Goal: Task Accomplishment & Management: Complete application form

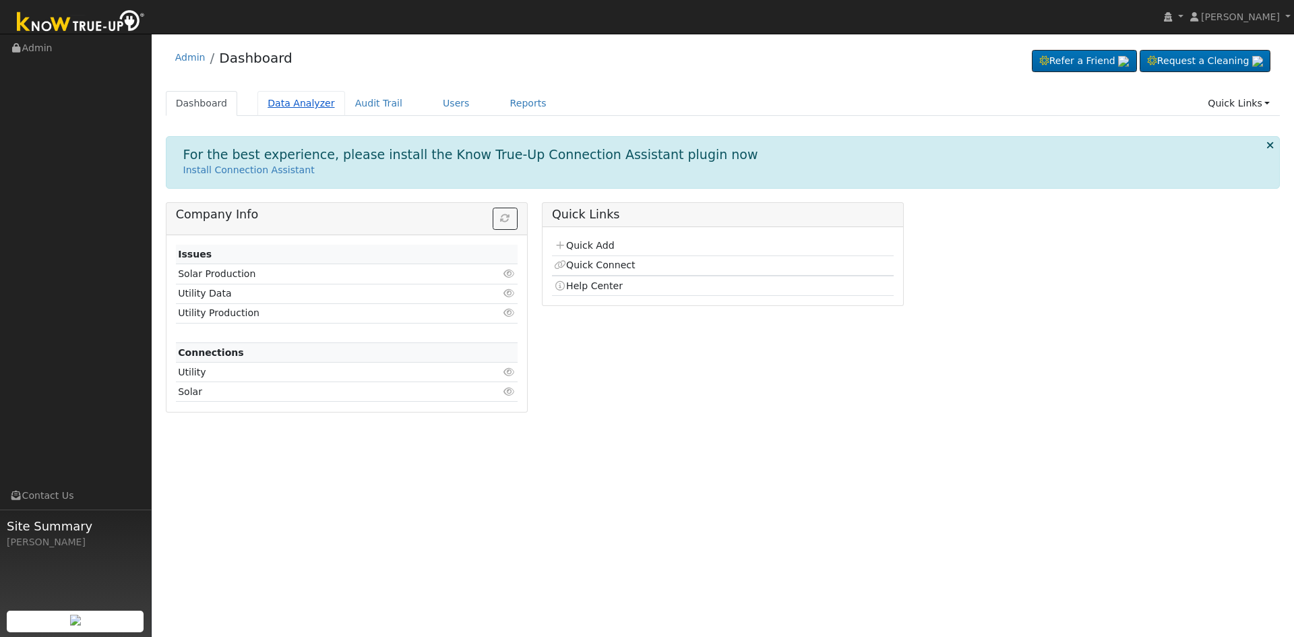
click at [281, 100] on link "Data Analyzer" at bounding box center [302, 103] width 88 height 25
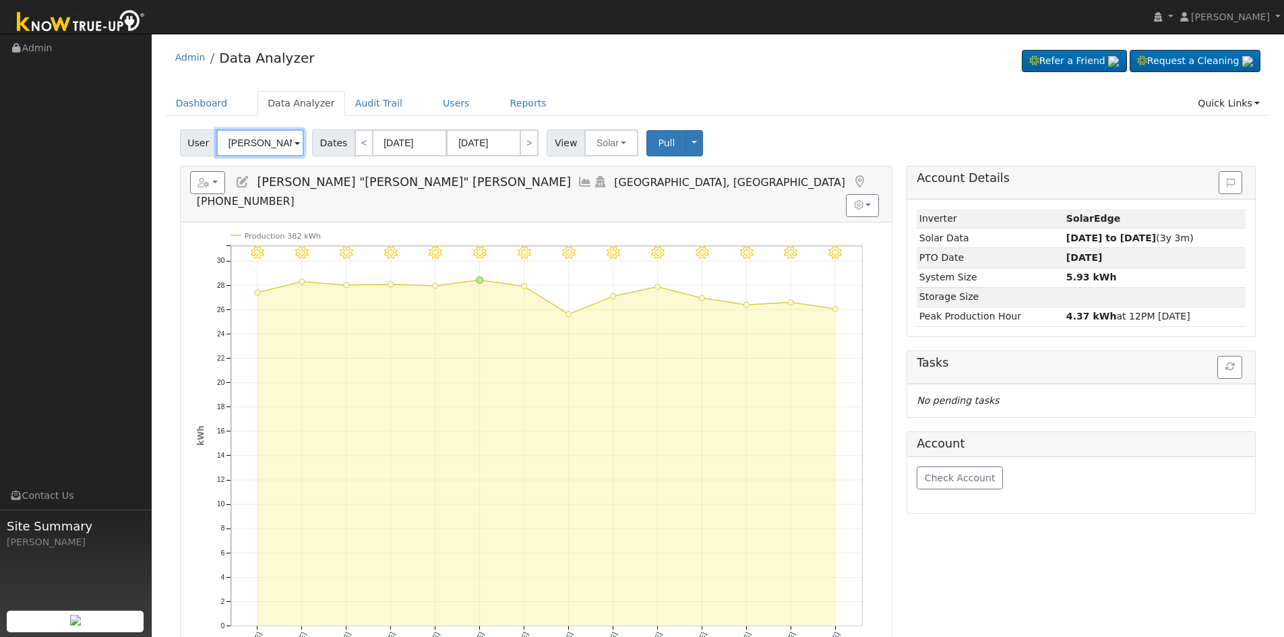
click at [264, 146] on input "Ricki "Rick" Howard" at bounding box center [260, 142] width 88 height 27
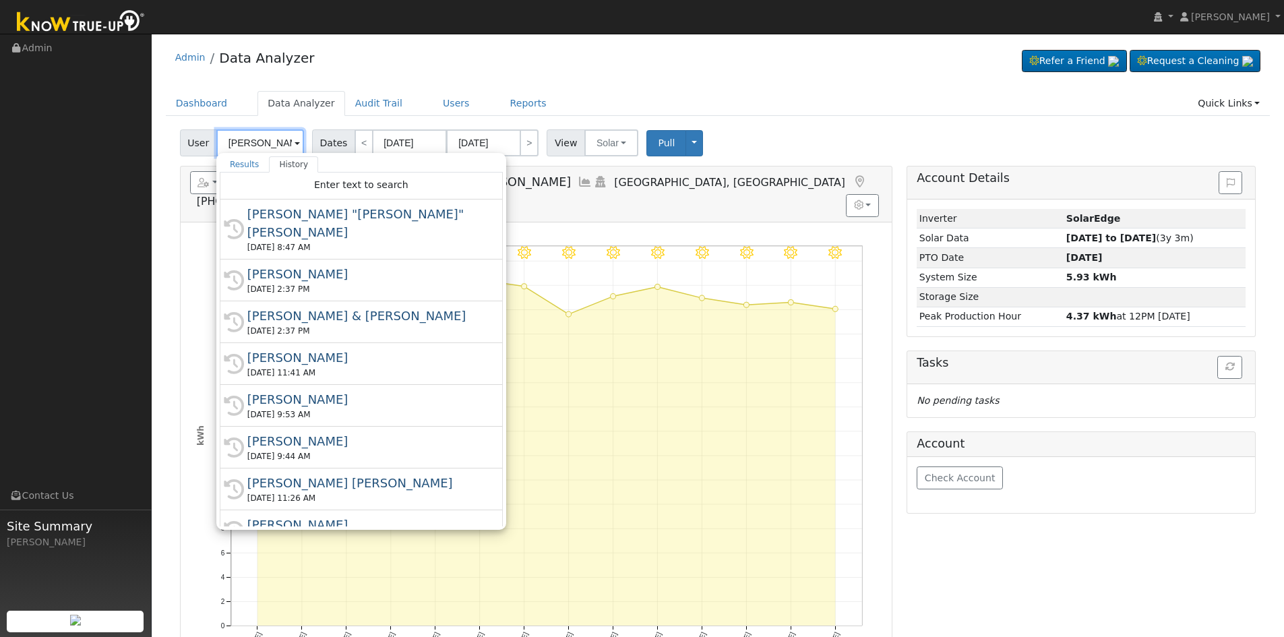
click at [264, 146] on input "Ricki "Rick" Howard" at bounding box center [260, 142] width 88 height 27
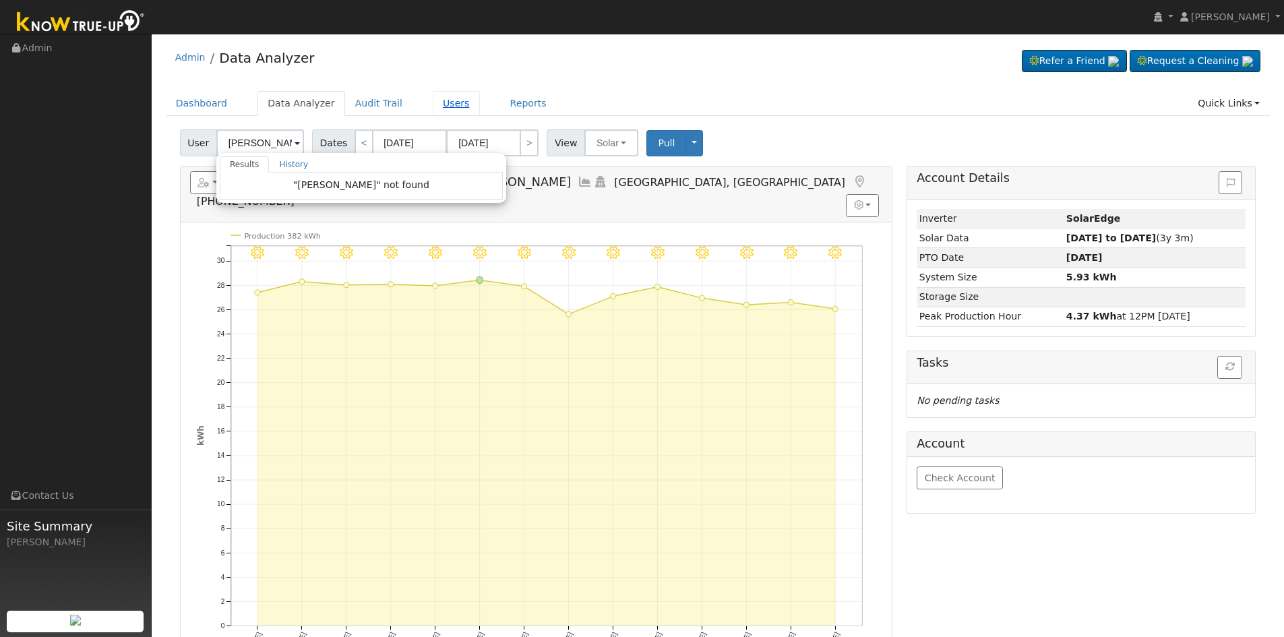
click at [433, 97] on link "Users" at bounding box center [456, 103] width 47 height 25
type input "Ricki "Rick" Howard"
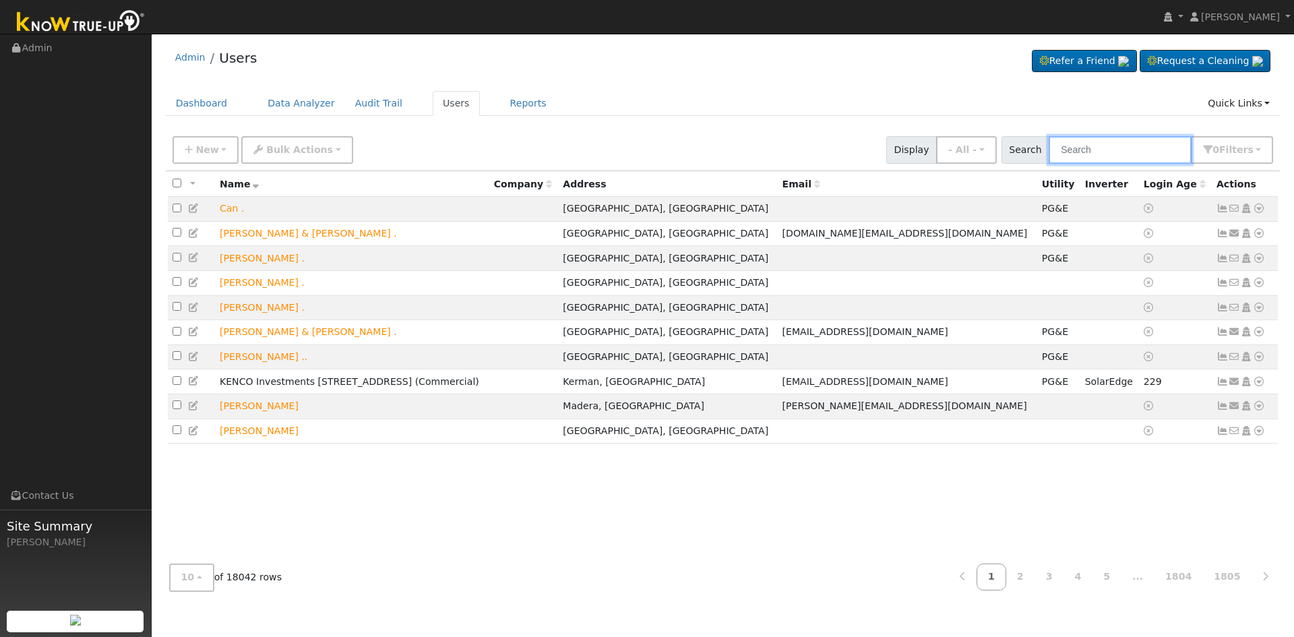
click at [1086, 150] on input "text" at bounding box center [1120, 150] width 143 height 28
click at [1110, 154] on input "text" at bounding box center [1120, 150] width 143 height 28
click at [1116, 149] on input "text" at bounding box center [1120, 150] width 143 height 28
paste input "johnlupo56@gmail.com"
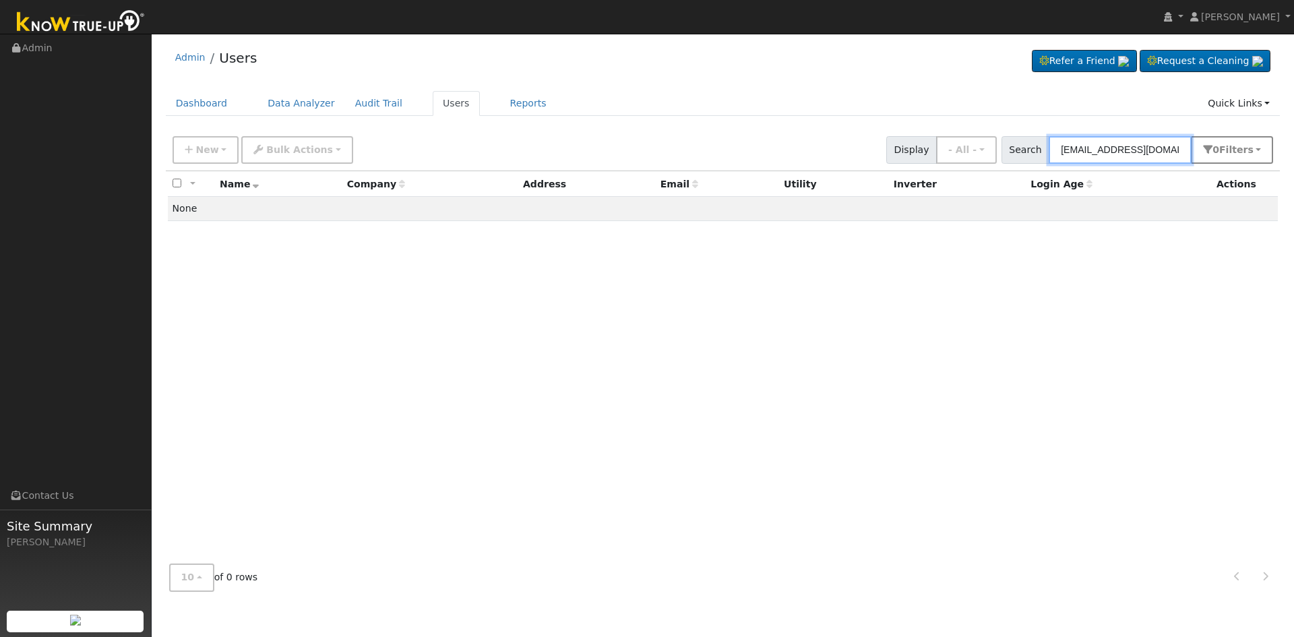
type input "johnlupo56@gmail.com"
click at [287, 94] on link "Data Analyzer" at bounding box center [302, 103] width 88 height 25
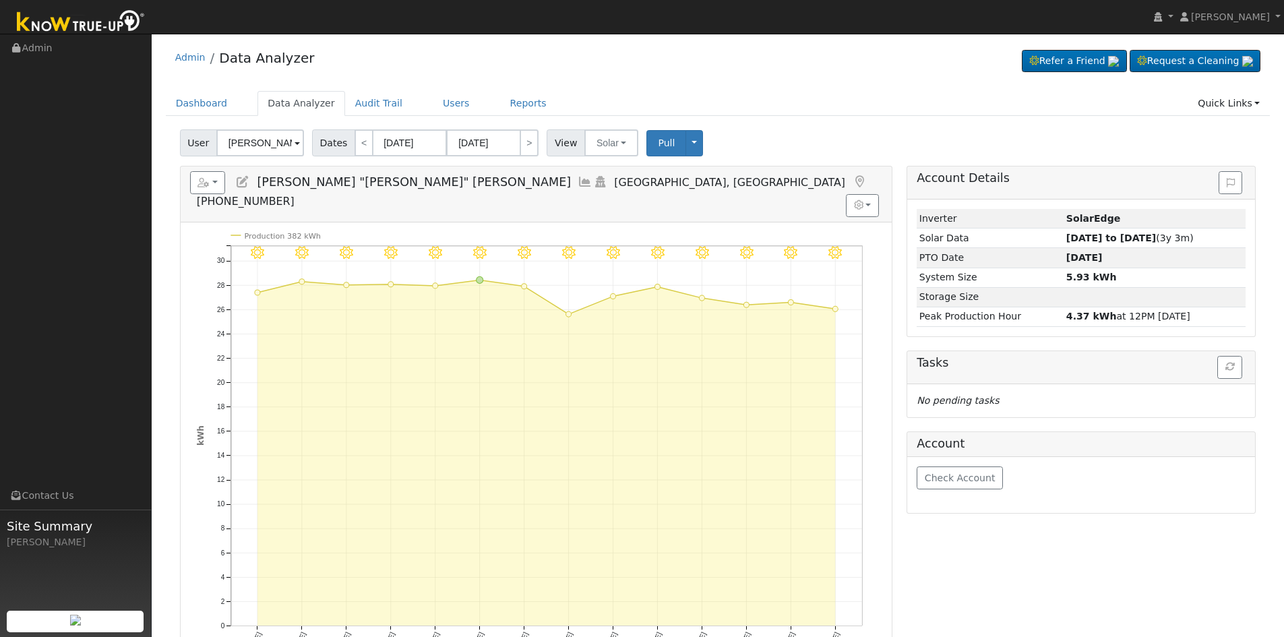
click at [279, 141] on input "[PERSON_NAME] "[PERSON_NAME]" [PERSON_NAME]" at bounding box center [260, 142] width 88 height 27
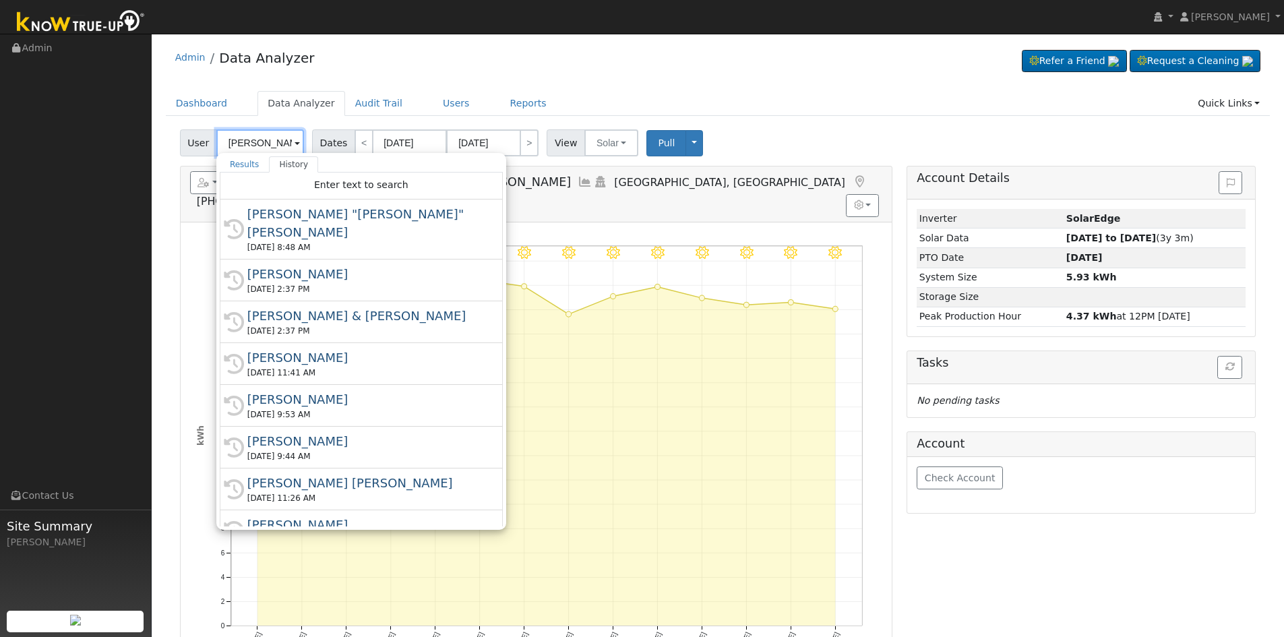
click at [258, 146] on input "Ricki "Rick" Howard" at bounding box center [260, 142] width 88 height 27
click at [258, 146] on input "[PERSON_NAME] "[PERSON_NAME]" [PERSON_NAME]" at bounding box center [260, 142] width 88 height 27
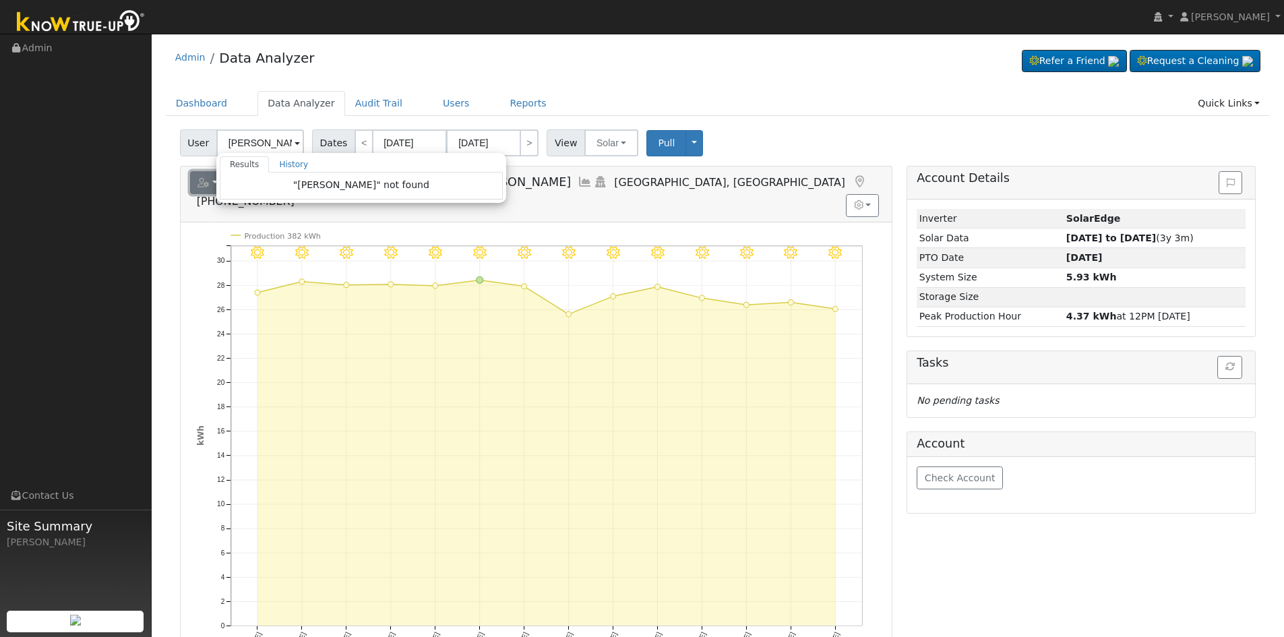
click at [195, 190] on button "button" at bounding box center [208, 182] width 36 height 23
type input "Ricki "Rick" Howard"
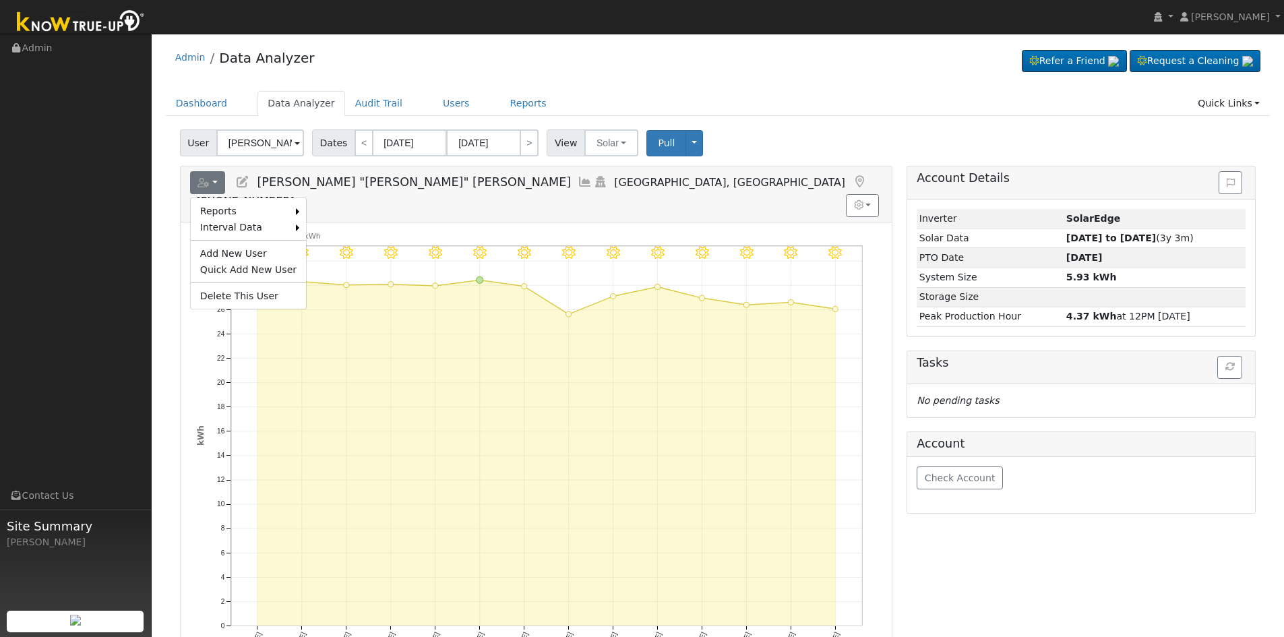
click at [175, 342] on div "Reports Scenario Health Check Energy Audit Account Timeline User Audit Trail In…" at bounding box center [536, 517] width 727 height 702
click at [215, 177] on button "button" at bounding box center [208, 182] width 36 height 23
click at [233, 245] on link "Add New User" at bounding box center [248, 253] width 115 height 16
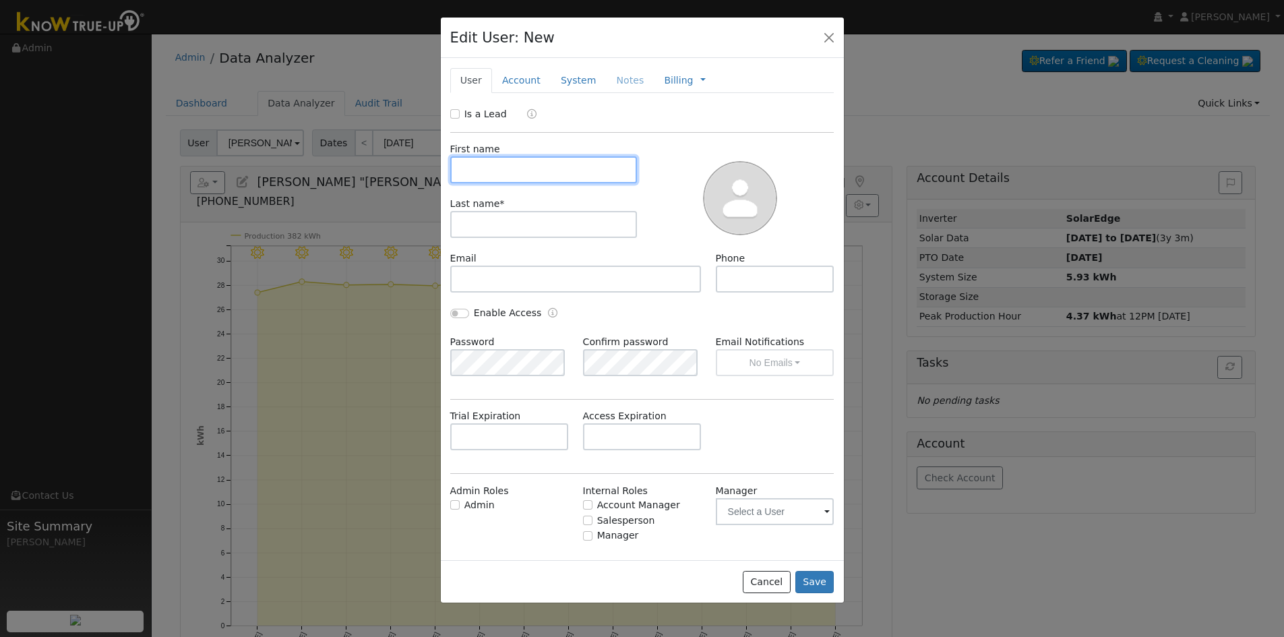
click at [508, 167] on input "text" at bounding box center [543, 169] width 187 height 27
paste input "Lupo, John"
drag, startPoint x: 491, startPoint y: 175, endPoint x: 428, endPoint y: 168, distance: 63.7
click at [428, 168] on div "Edit User: New Select an Ac... New Account Nickname Cancel Create Are you sure …" at bounding box center [642, 318] width 1284 height 637
type input "John"
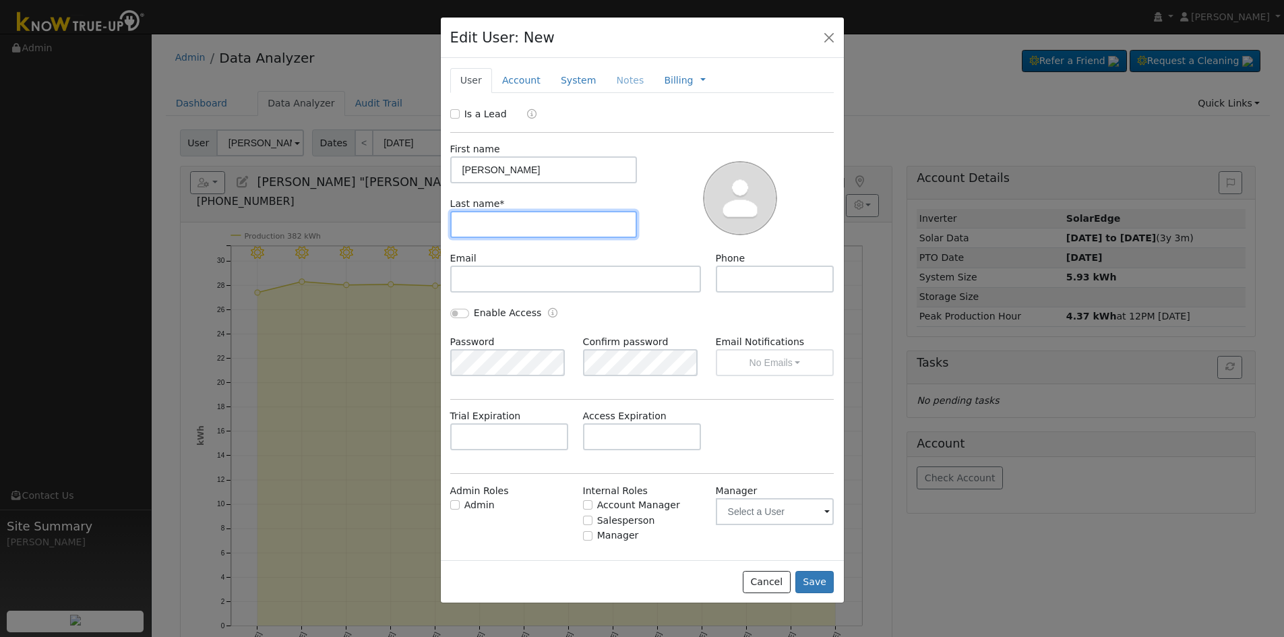
click at [551, 218] on input "text" at bounding box center [543, 224] width 187 height 27
type input "Lupo"
click at [566, 261] on div "Email" at bounding box center [576, 271] width 266 height 41
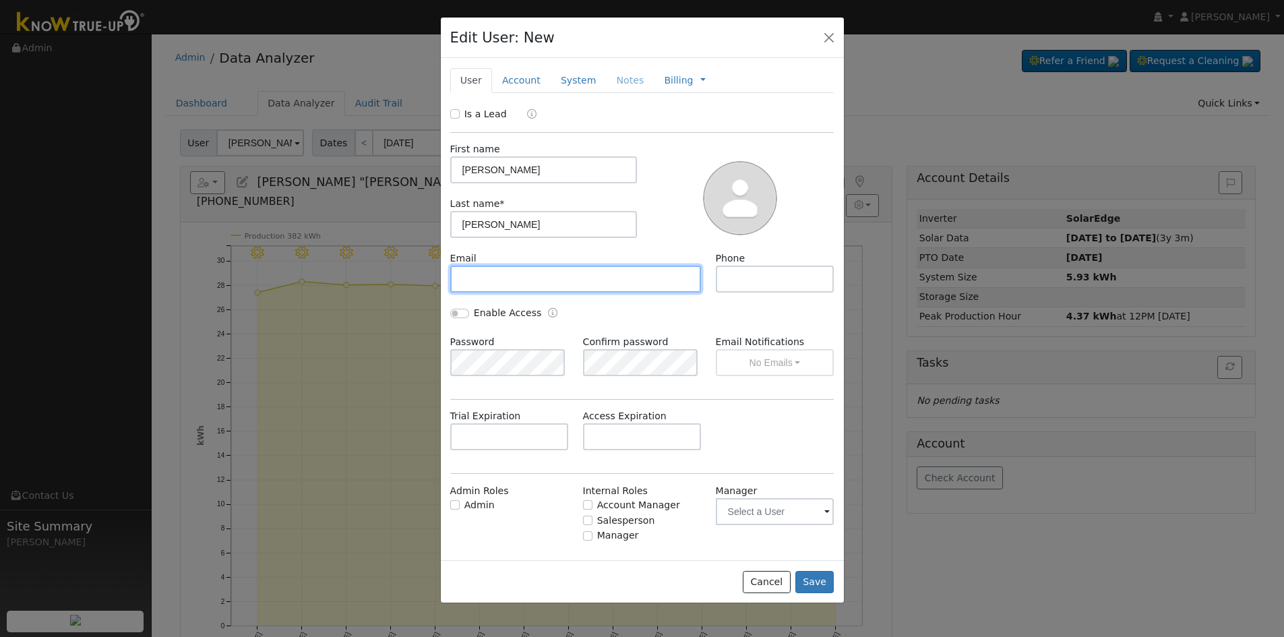
click at [556, 278] on input "text" at bounding box center [575, 279] width 251 height 27
click at [528, 282] on input "text" at bounding box center [575, 279] width 251 height 27
paste input "johnlupo56@gmail.com"
type input "johnlupo56@gmail.com"
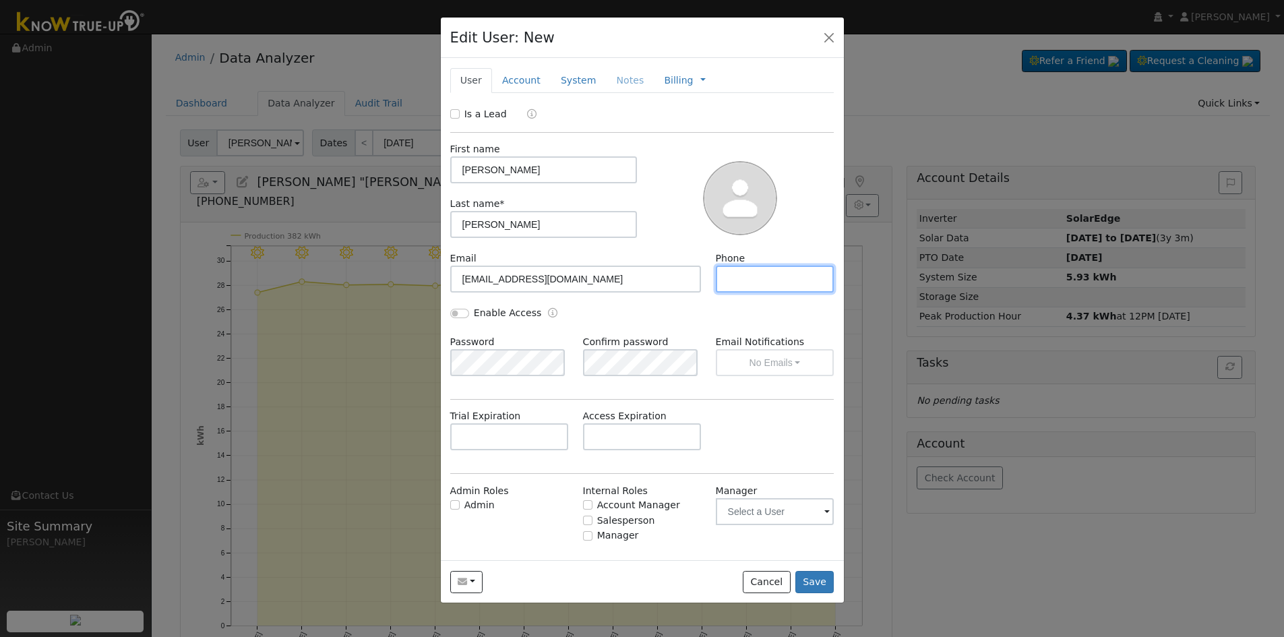
click at [793, 285] on input "text" at bounding box center [775, 279] width 119 height 27
click at [818, 284] on input "text" at bounding box center [775, 279] width 119 height 27
paste input "(408) 802-3076"
type input "(408) 802-3076"
click at [456, 313] on input "Enable Access" at bounding box center [459, 313] width 19 height 9
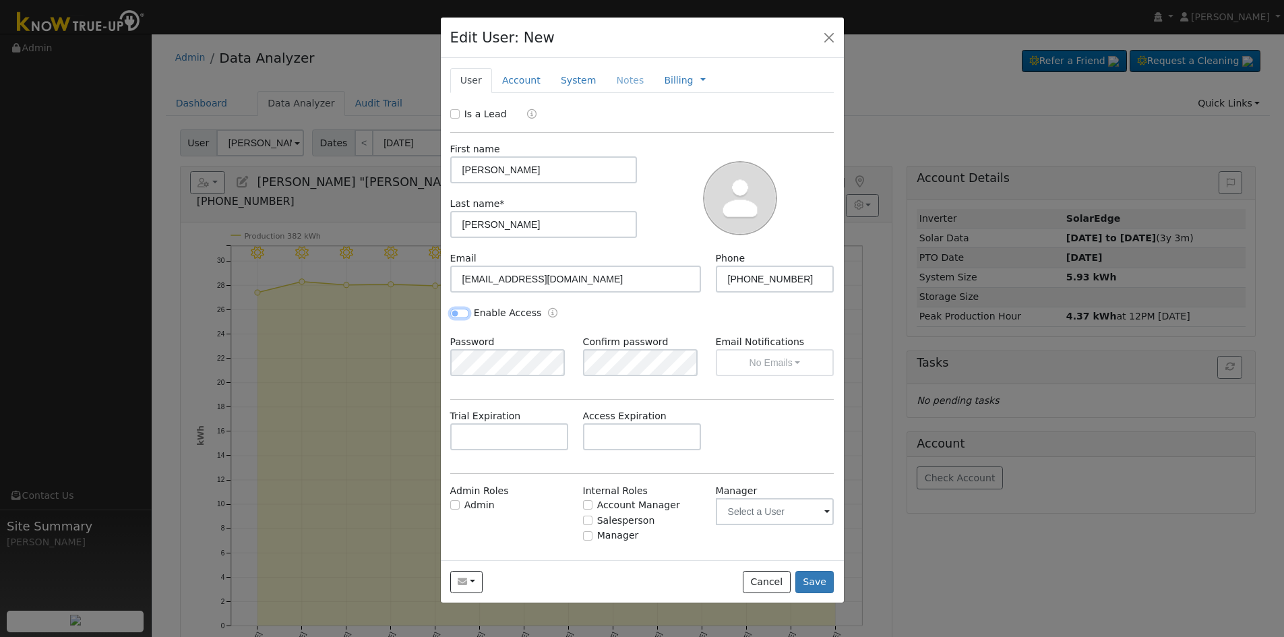
checkbox input "true"
click at [723, 363] on button "No Emails" at bounding box center [775, 362] width 119 height 27
click at [745, 416] on link "Weekly Emails" at bounding box center [757, 411] width 94 height 19
click at [648, 446] on input "text" at bounding box center [642, 436] width 119 height 27
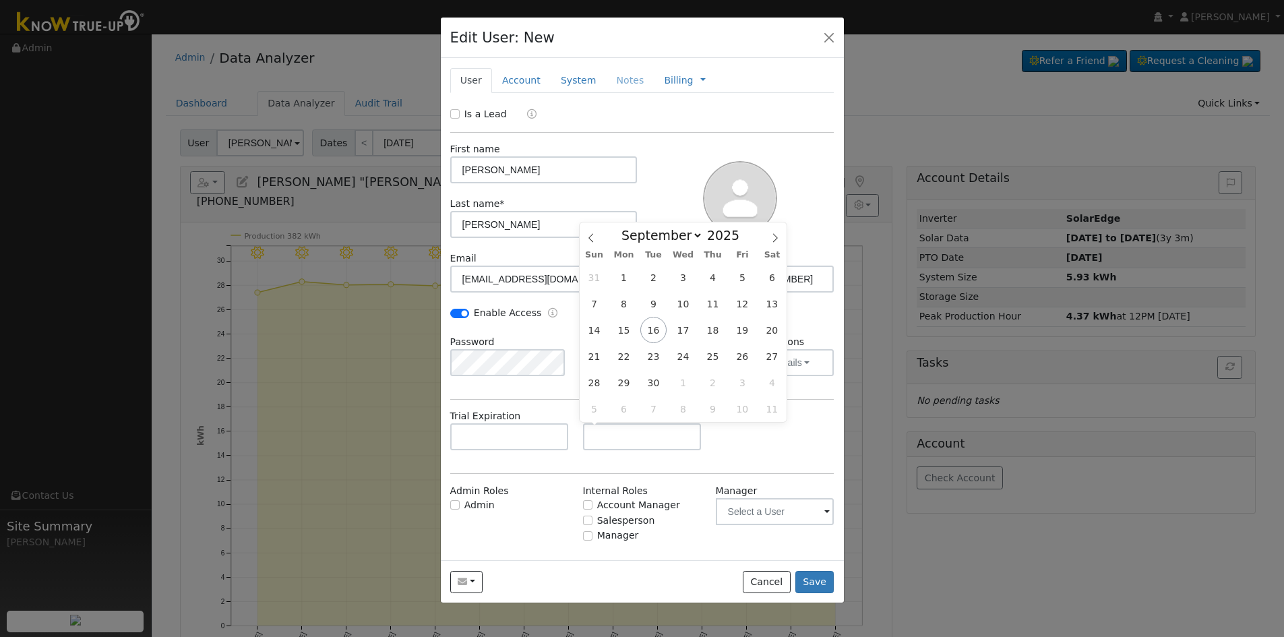
click at [822, 298] on div "Email johnlupo56@gmail.com Phone (408) 802-3076" at bounding box center [642, 278] width 398 height 55
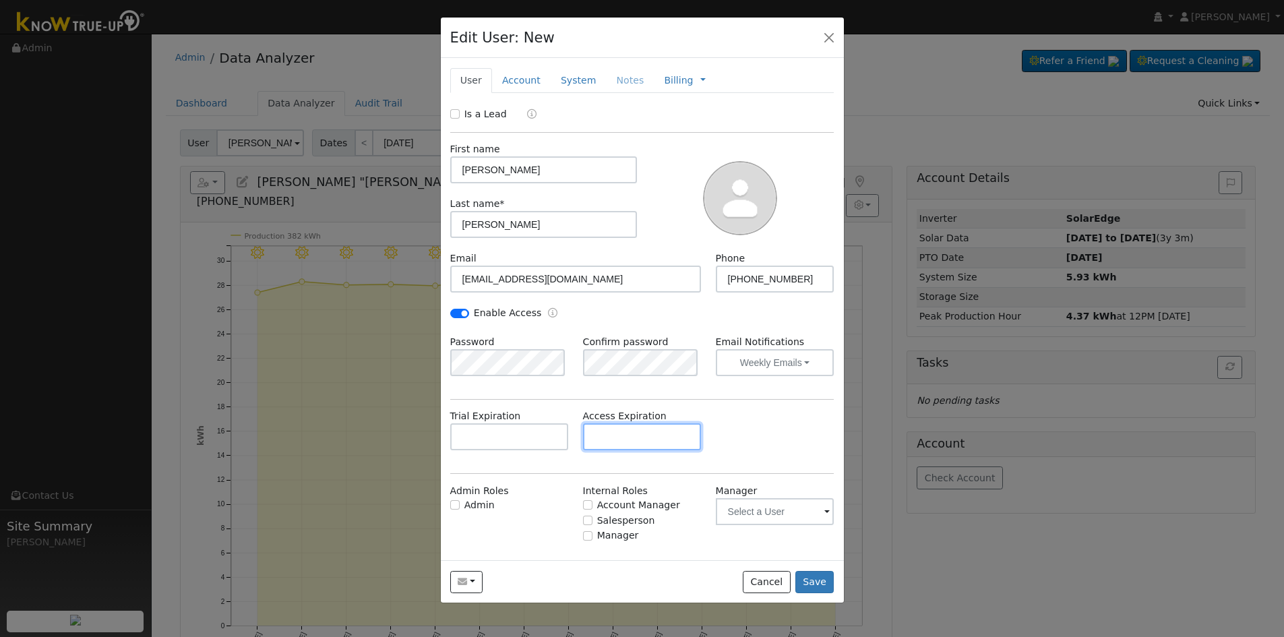
click at [618, 435] on input "text" at bounding box center [642, 436] width 119 height 27
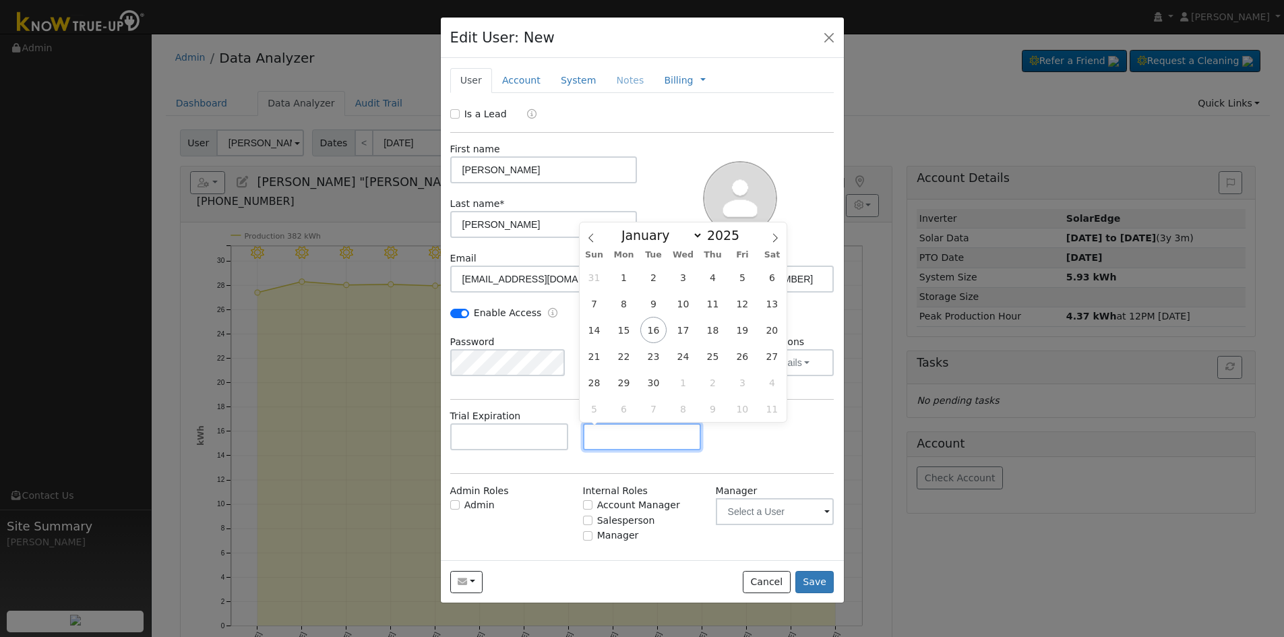
click at [623, 439] on input "text" at bounding box center [642, 436] width 119 height 27
paste input "9/15/2025"
type input "09/15/2030"
drag, startPoint x: 577, startPoint y: 86, endPoint x: 578, endPoint y: 96, distance: 10.2
click at [577, 86] on link "System" at bounding box center [579, 80] width 56 height 25
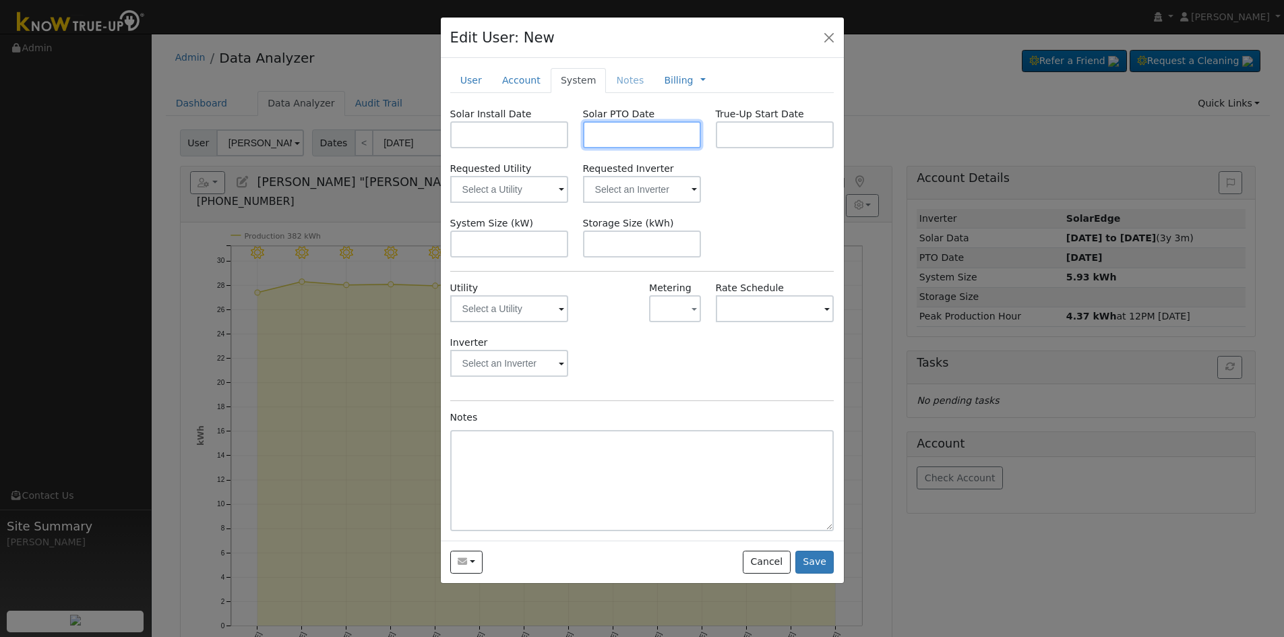
click at [640, 132] on input "text" at bounding box center [642, 134] width 119 height 27
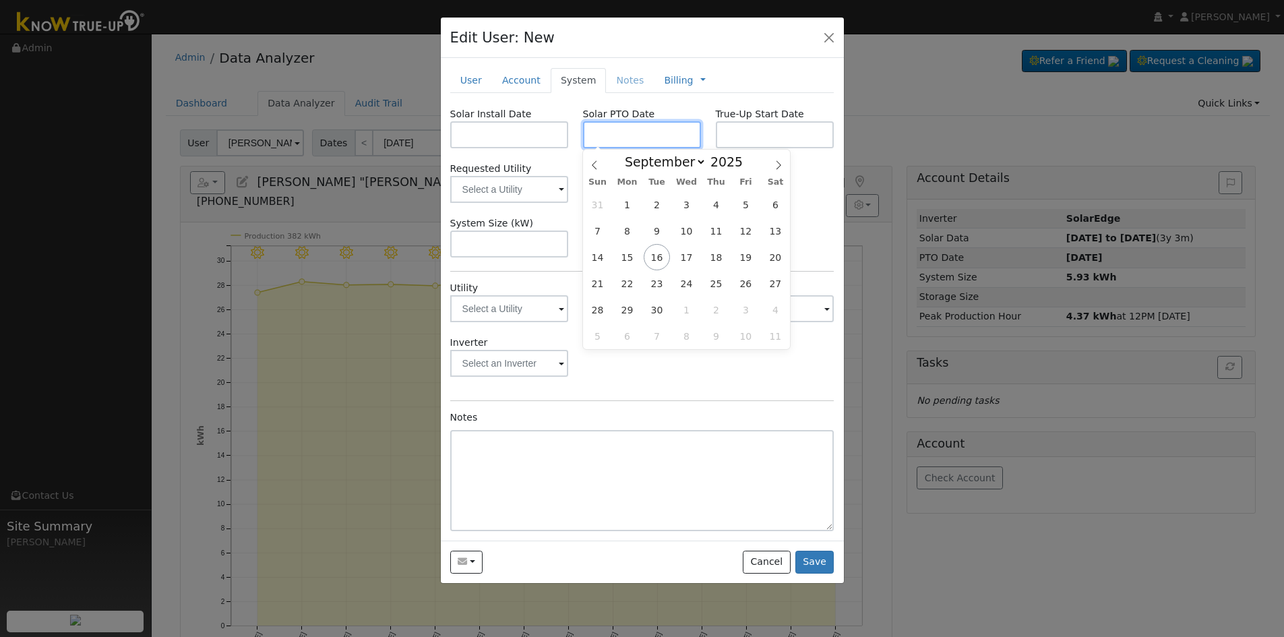
paste input "9/15/2025"
type input "09/15/2025"
click at [517, 88] on link "Account" at bounding box center [521, 80] width 59 height 25
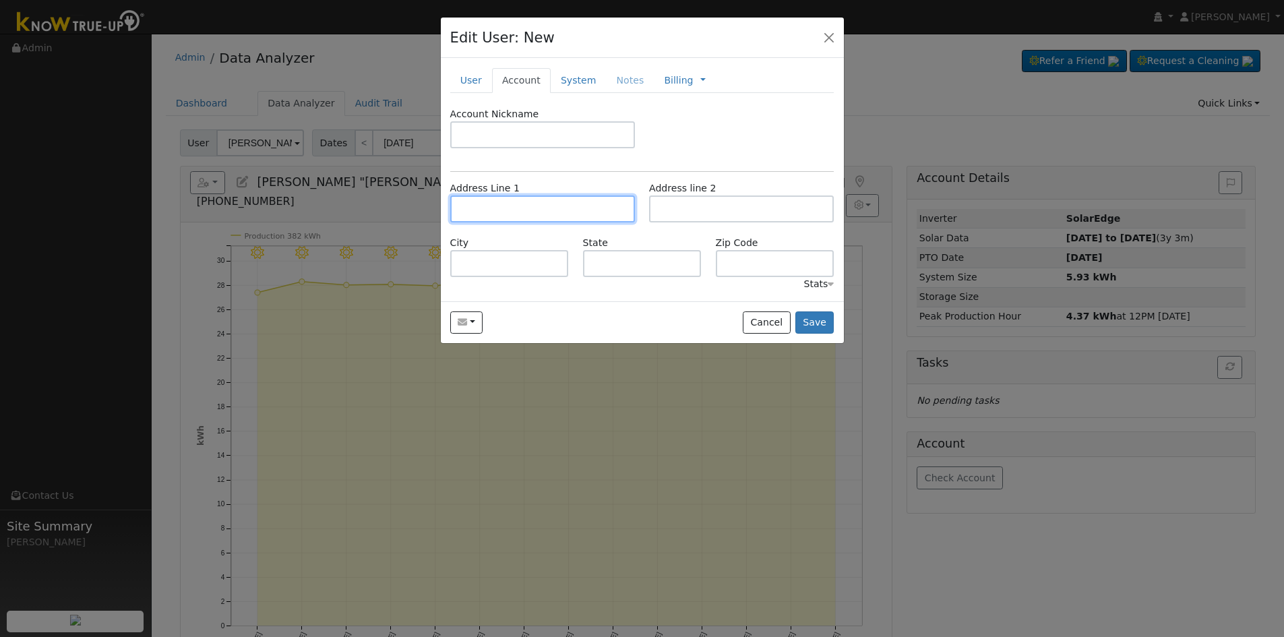
click at [541, 204] on input "text" at bounding box center [542, 208] width 185 height 27
paste input "2447 Santa Ana Avenue"
type input "2447 Santa Ana Avenue"
type input "Clovis"
type input "CA"
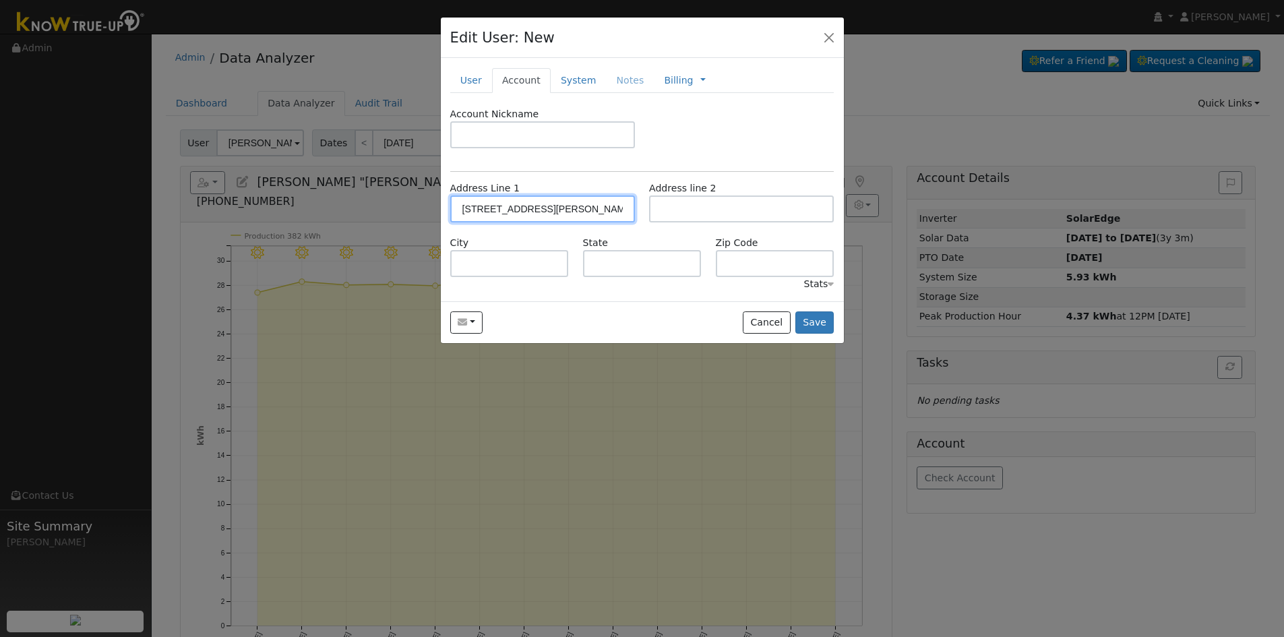
type input "93611"
click at [569, 75] on link "System" at bounding box center [579, 80] width 56 height 25
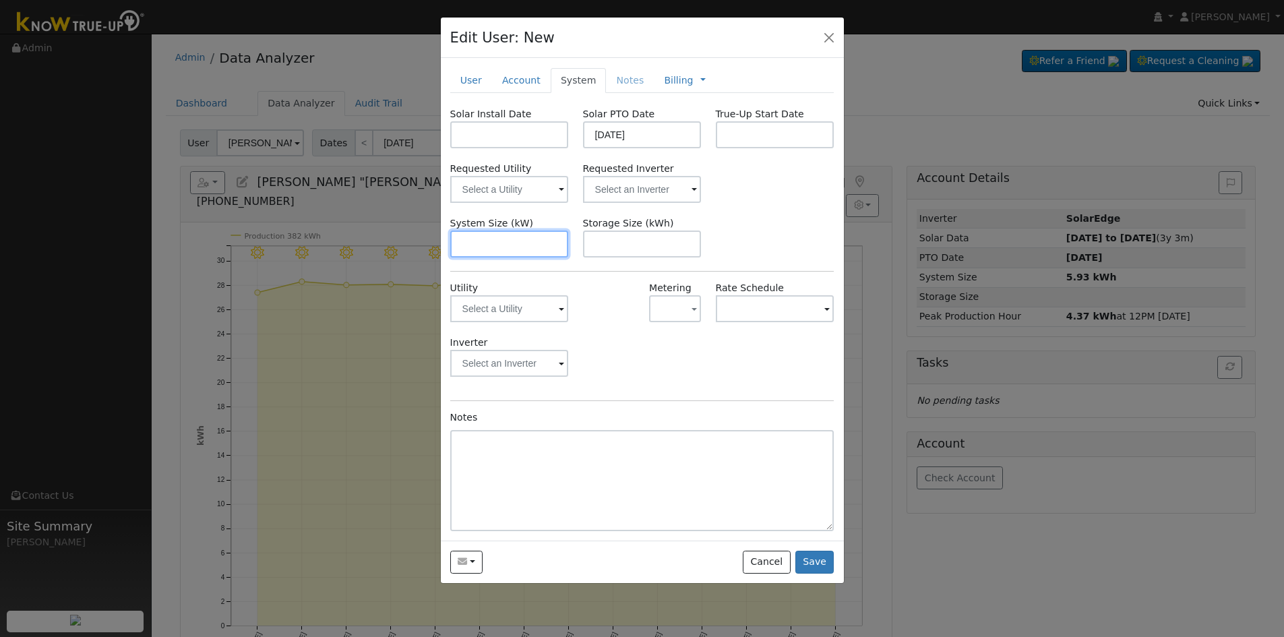
click at [483, 235] on input "text" at bounding box center [509, 244] width 119 height 27
paste input "7.380"
type input "7.4"
click at [533, 197] on input "text" at bounding box center [509, 189] width 119 height 27
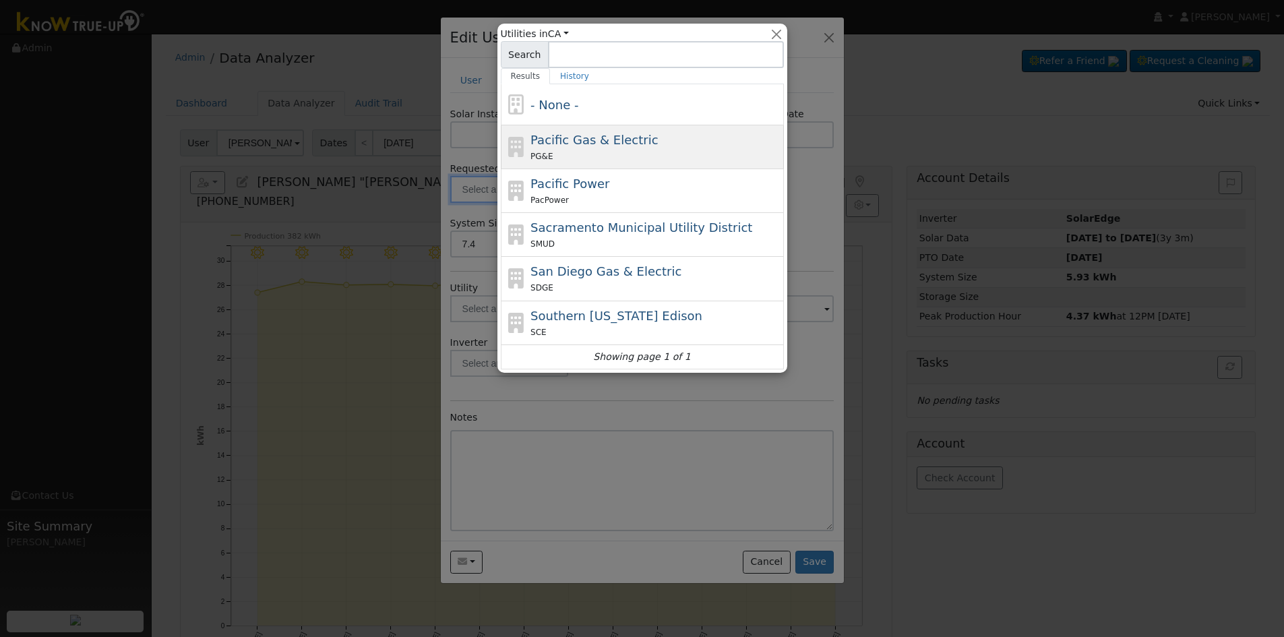
click at [572, 152] on div "PG&E" at bounding box center [656, 156] width 250 height 14
type input "Pacific Gas & Electric"
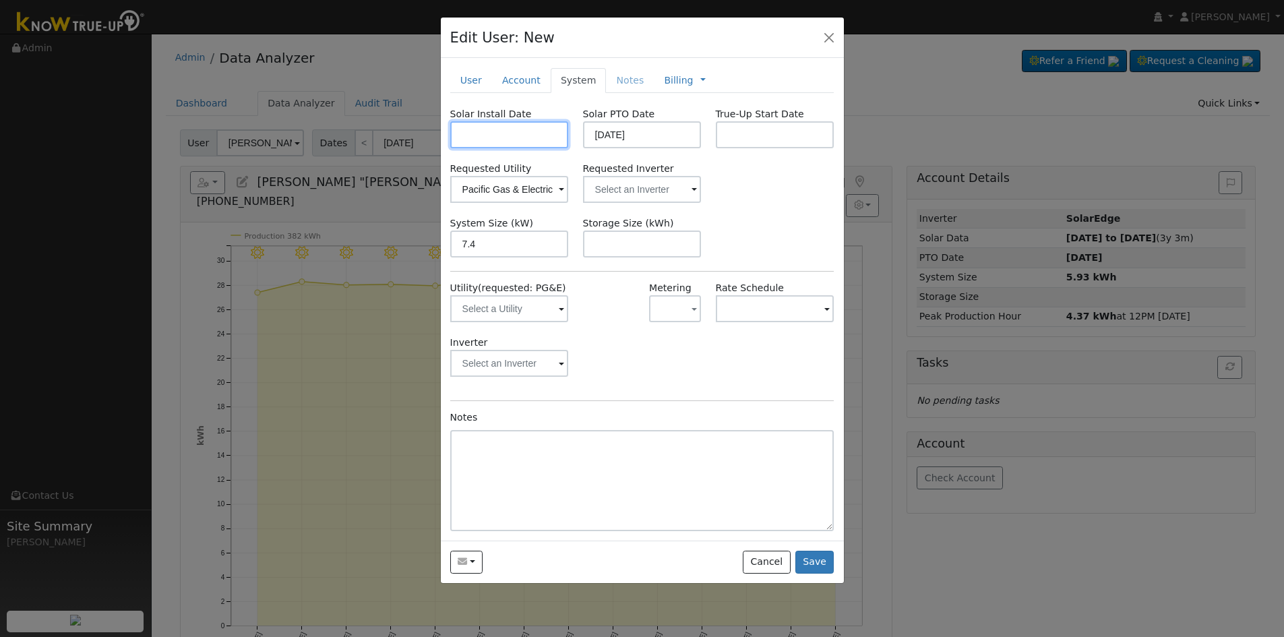
click at [504, 125] on input "text" at bounding box center [509, 134] width 119 height 27
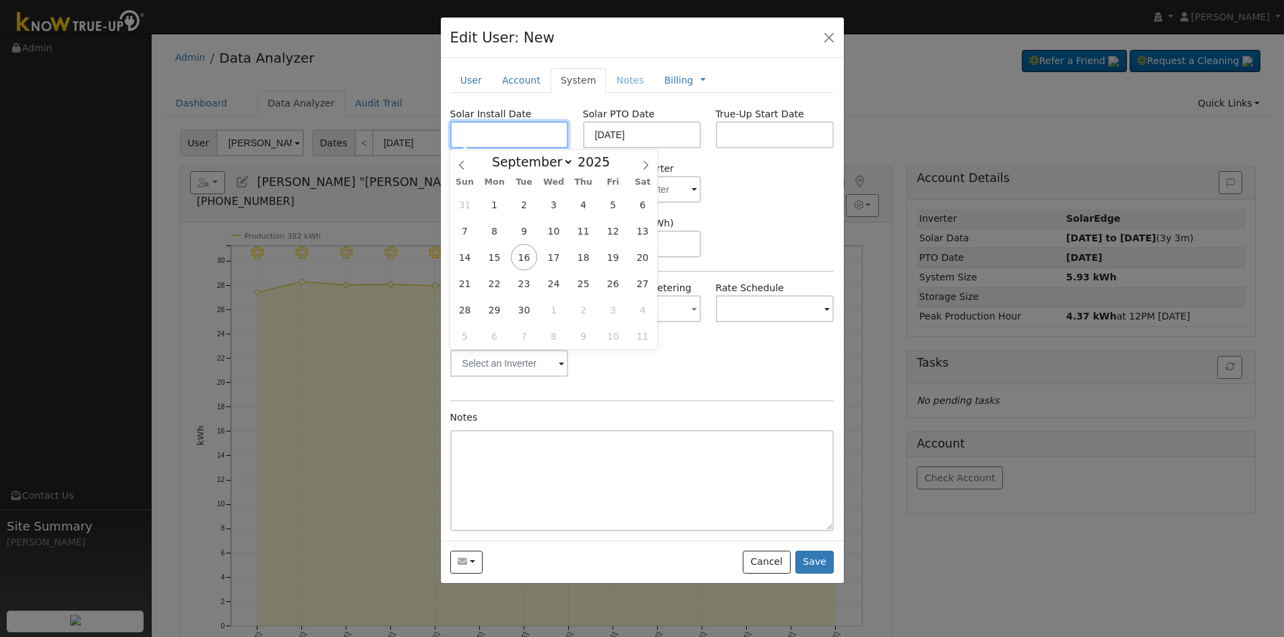
click at [510, 134] on input "text" at bounding box center [509, 134] width 119 height 27
paste input "8/13/2025"
type input "08/13/2025"
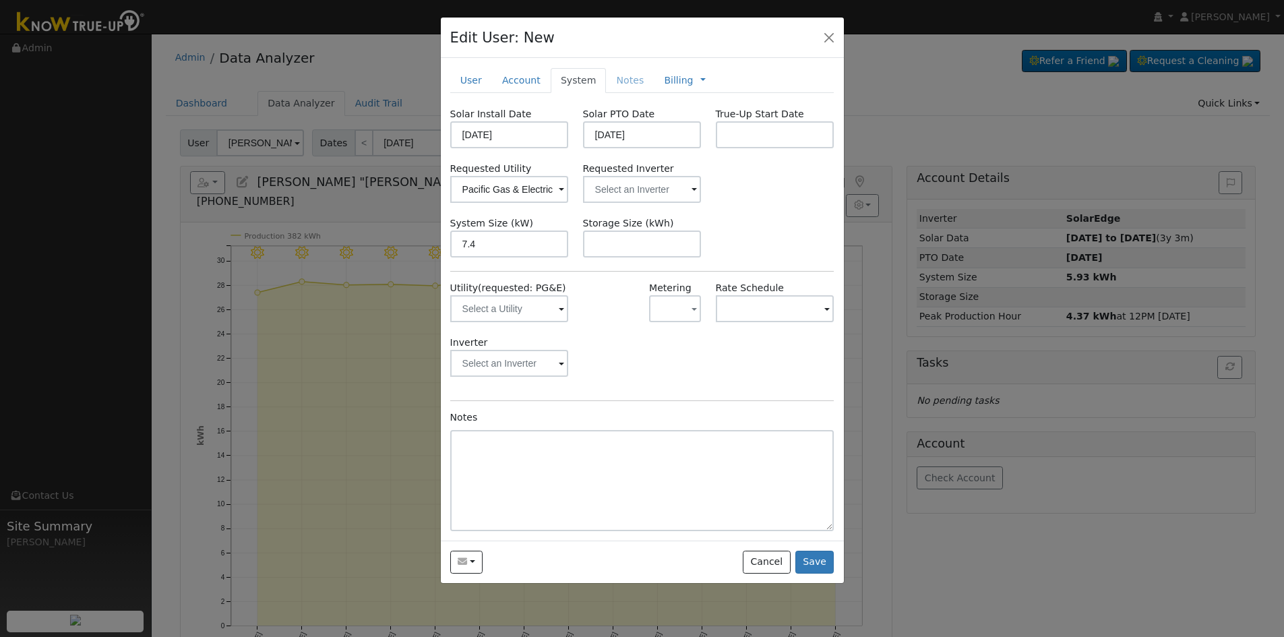
click at [731, 154] on div "Solar Install Date 08/13/2025 Solar PTO Date 09/15/2025 True-Up Start Date Requ…" at bounding box center [642, 319] width 384 height 424
click at [669, 142] on input "09/15/2025" at bounding box center [642, 134] width 119 height 27
click at [803, 233] on div "System Size (kW) 7.4 Storage Size (kWh)" at bounding box center [642, 236] width 398 height 41
click at [649, 189] on input "text" at bounding box center [642, 189] width 119 height 27
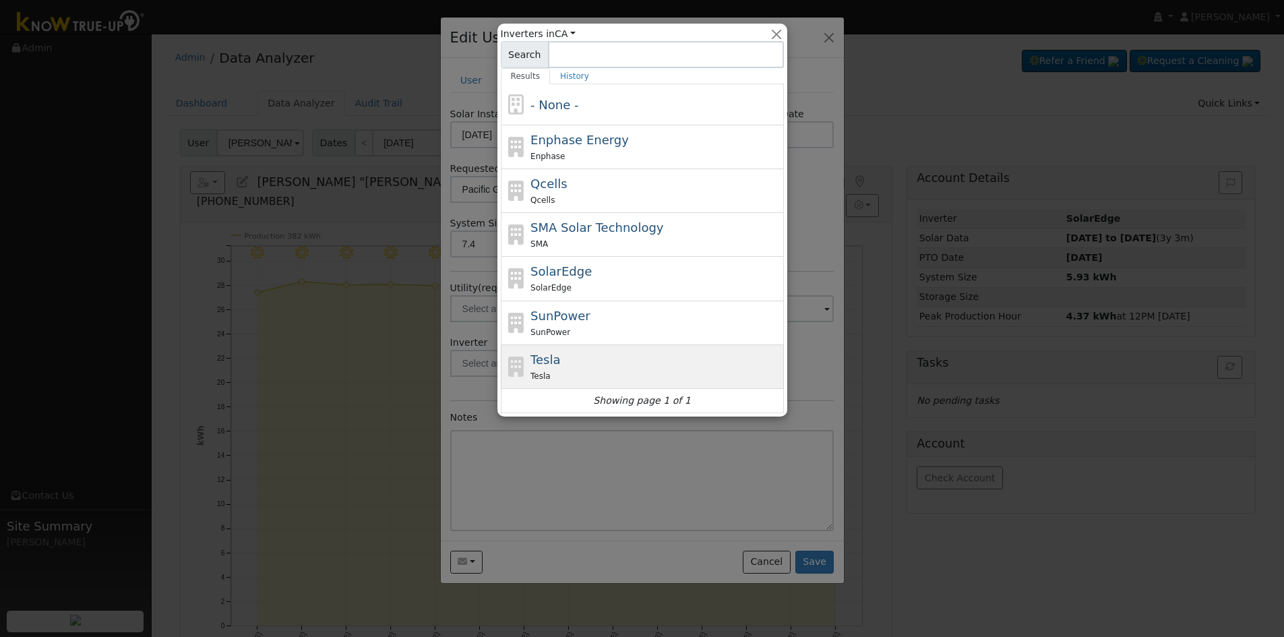
click at [599, 358] on div "Tesla Tesla" at bounding box center [656, 367] width 250 height 32
type input "Tesla"
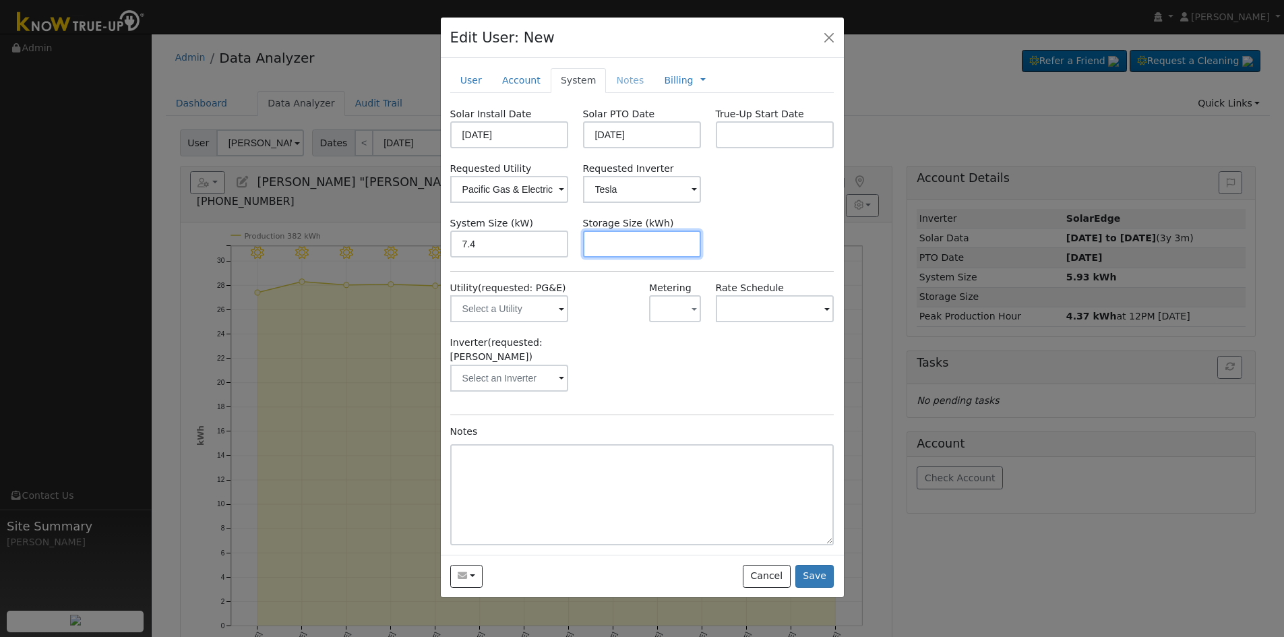
click at [619, 240] on input "text" at bounding box center [642, 244] width 119 height 27
click at [622, 237] on input "text" at bounding box center [642, 244] width 119 height 27
paste input "13.50"
type input "13.5"
drag, startPoint x: 517, startPoint y: 78, endPoint x: 533, endPoint y: 82, distance: 16.9
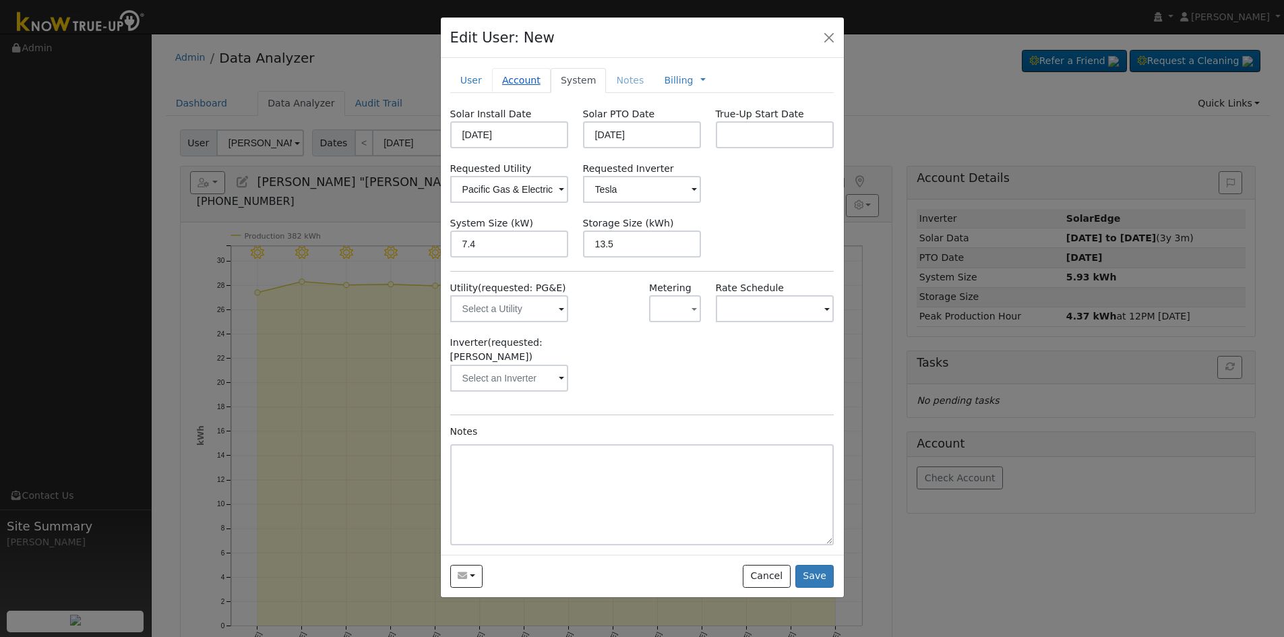
click at [517, 78] on link "Account" at bounding box center [521, 80] width 59 height 25
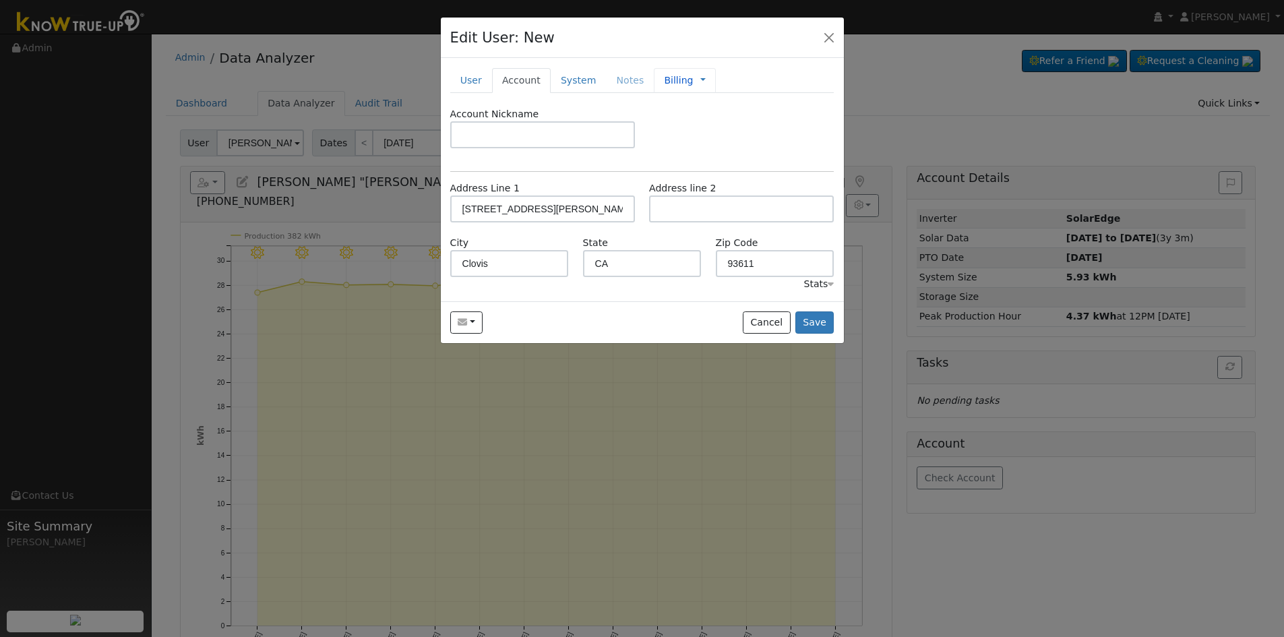
click at [667, 83] on link "Billing" at bounding box center [678, 80] width 29 height 14
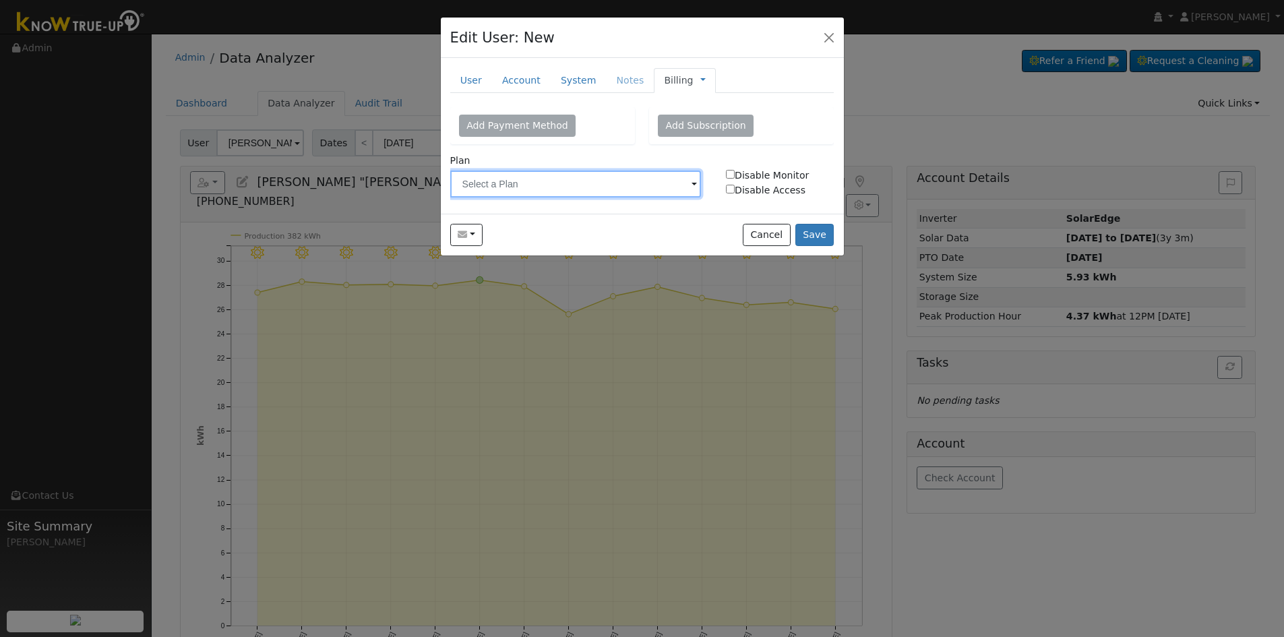
click at [608, 187] on input "text" at bounding box center [575, 184] width 251 height 27
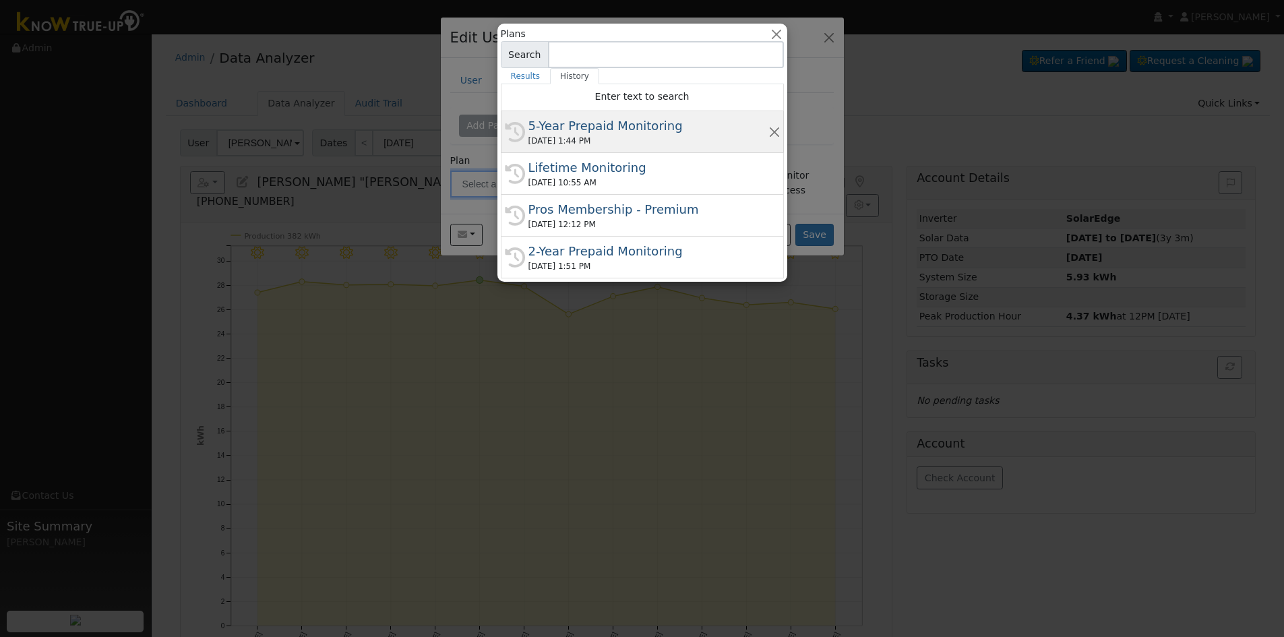
click at [607, 138] on div "09/12/2025 1:44 PM" at bounding box center [649, 141] width 240 height 12
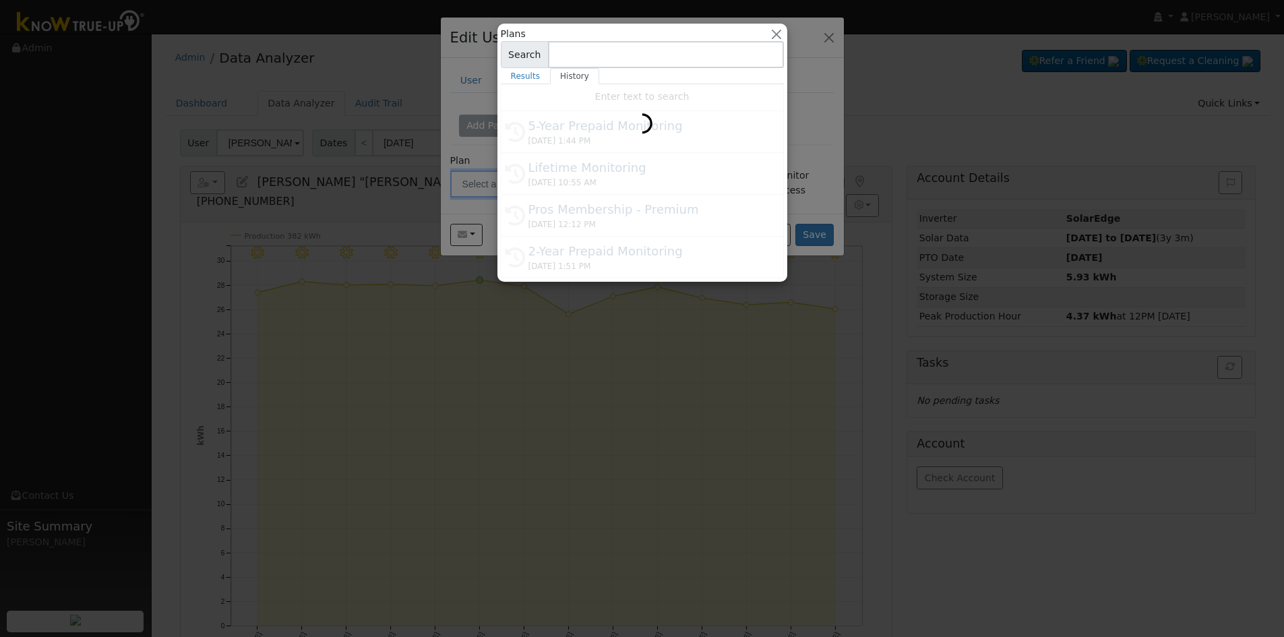
type input "5-Year Prepaid Monitoring"
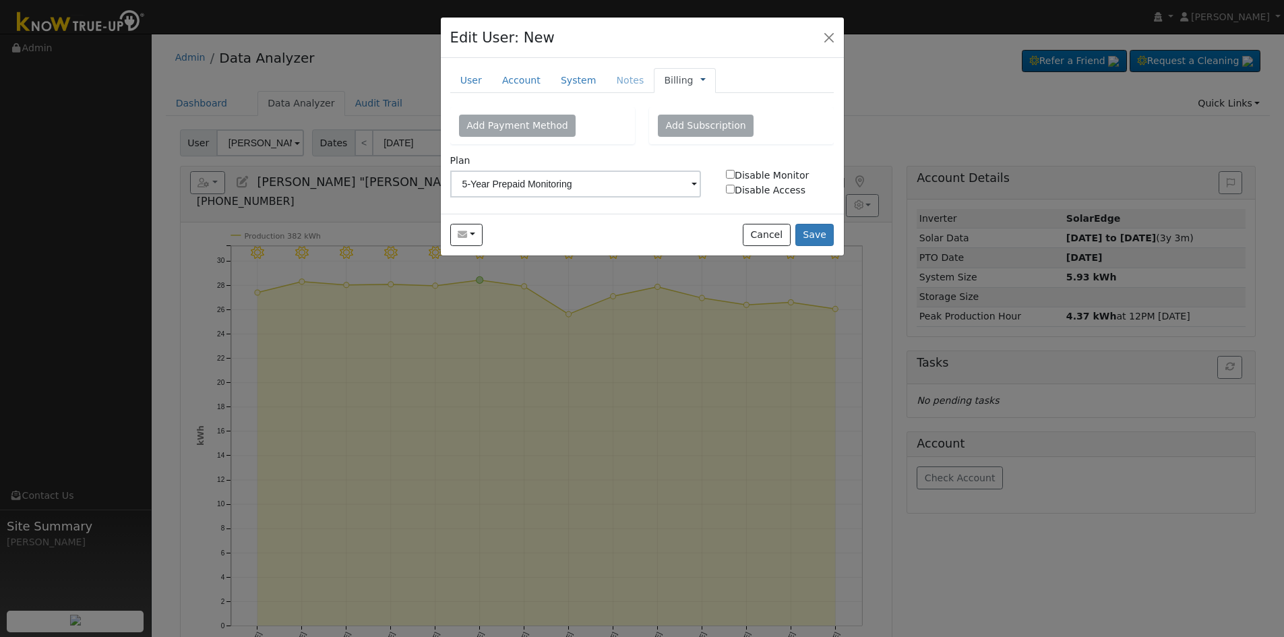
click at [700, 80] on link at bounding box center [702, 80] width 5 height 14
click at [727, 109] on link "Management" at bounding box center [748, 104] width 94 height 19
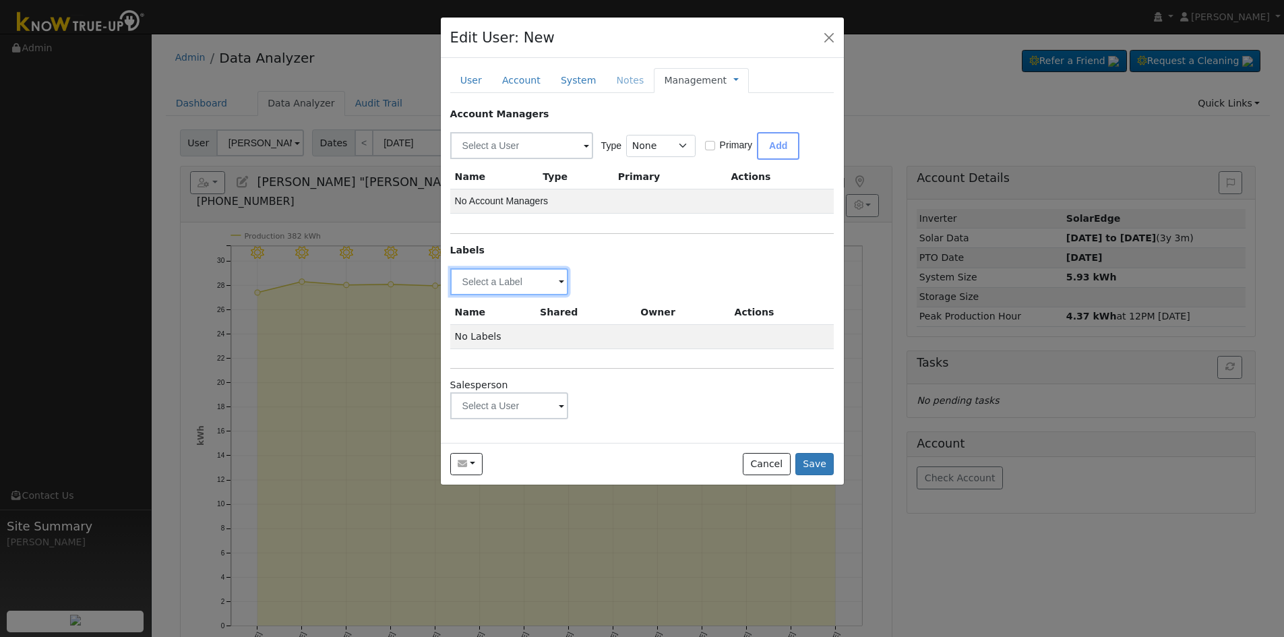
click at [551, 279] on input "text" at bounding box center [509, 281] width 119 height 27
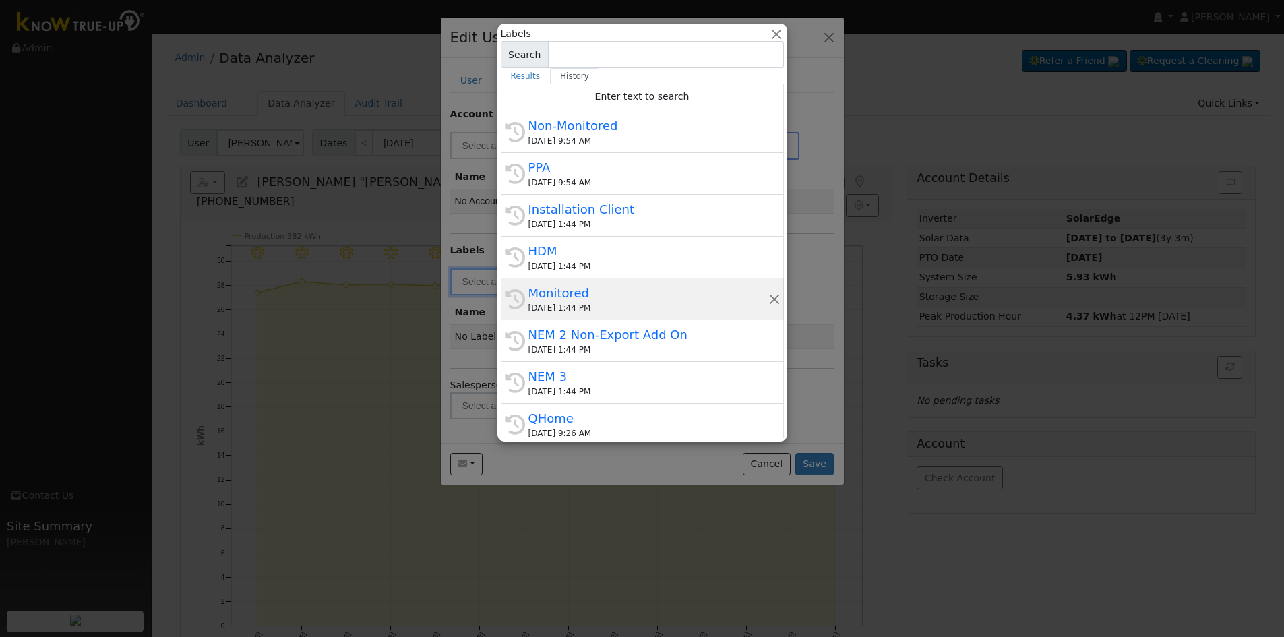
click at [582, 301] on div "Monitored" at bounding box center [649, 293] width 240 height 18
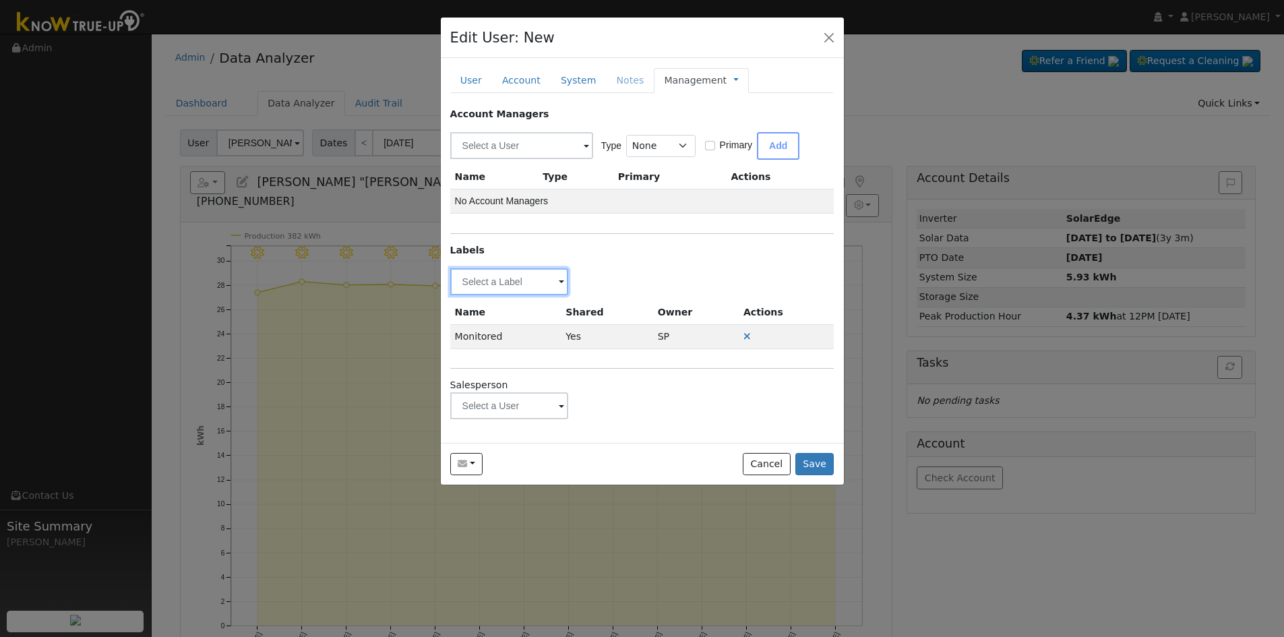
click at [536, 289] on input "text" at bounding box center [509, 281] width 119 height 27
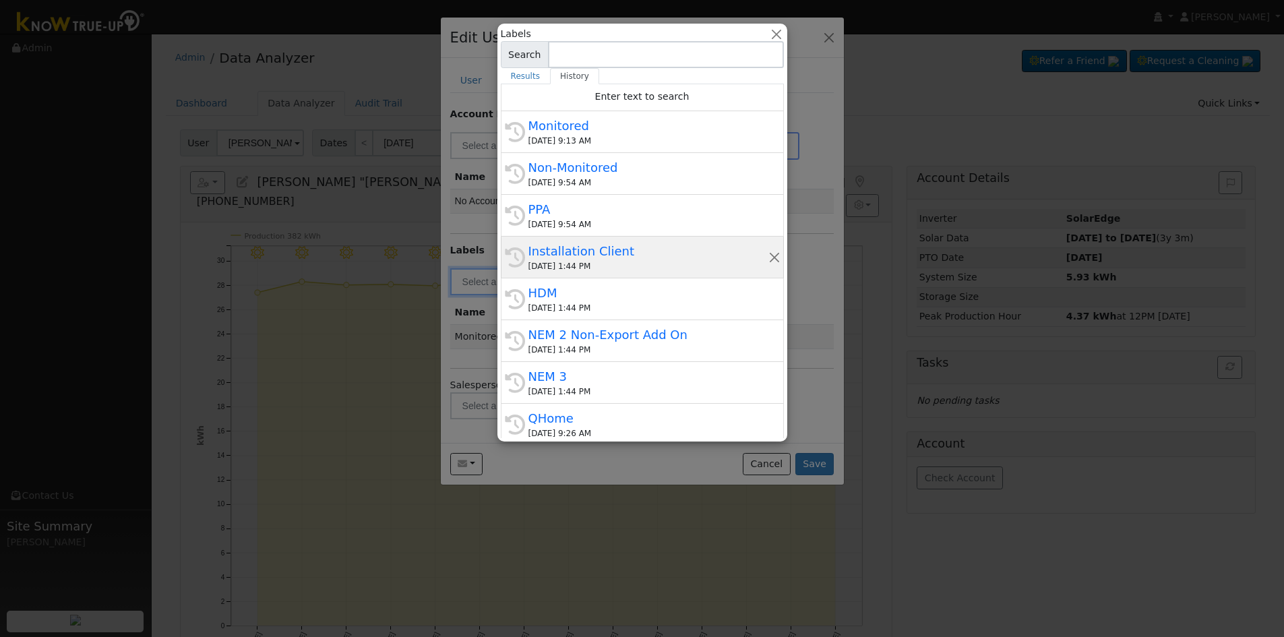
click at [622, 249] on div "Installation Client" at bounding box center [649, 251] width 240 height 18
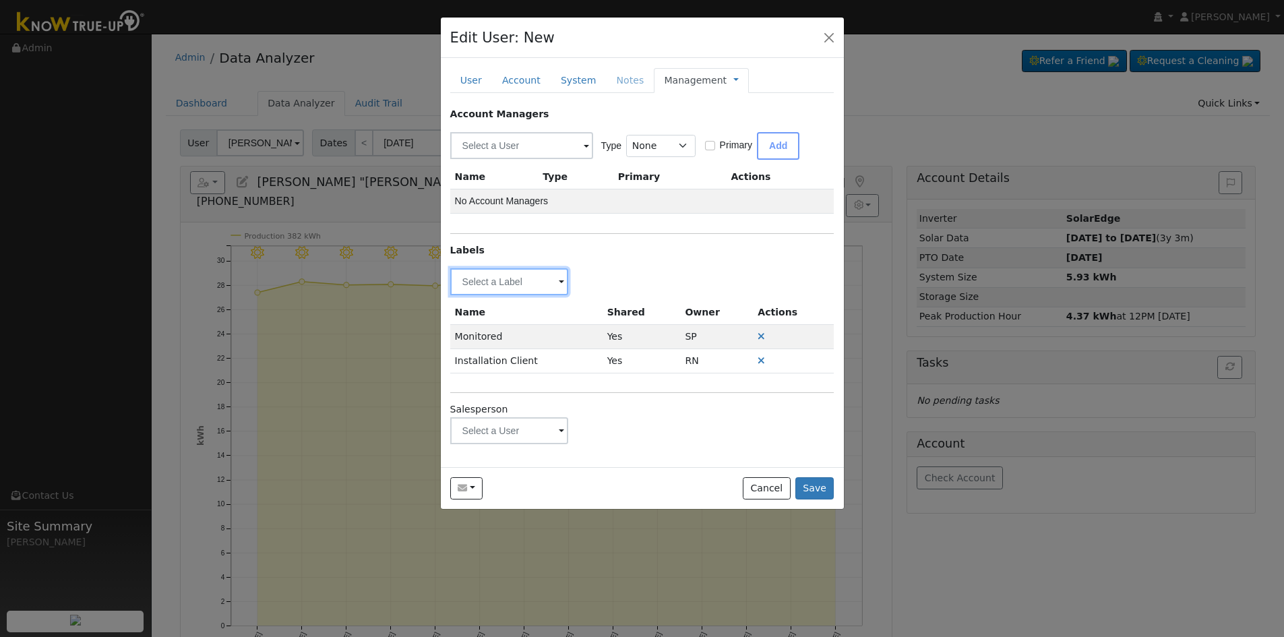
click at [553, 285] on input "text" at bounding box center [509, 281] width 119 height 27
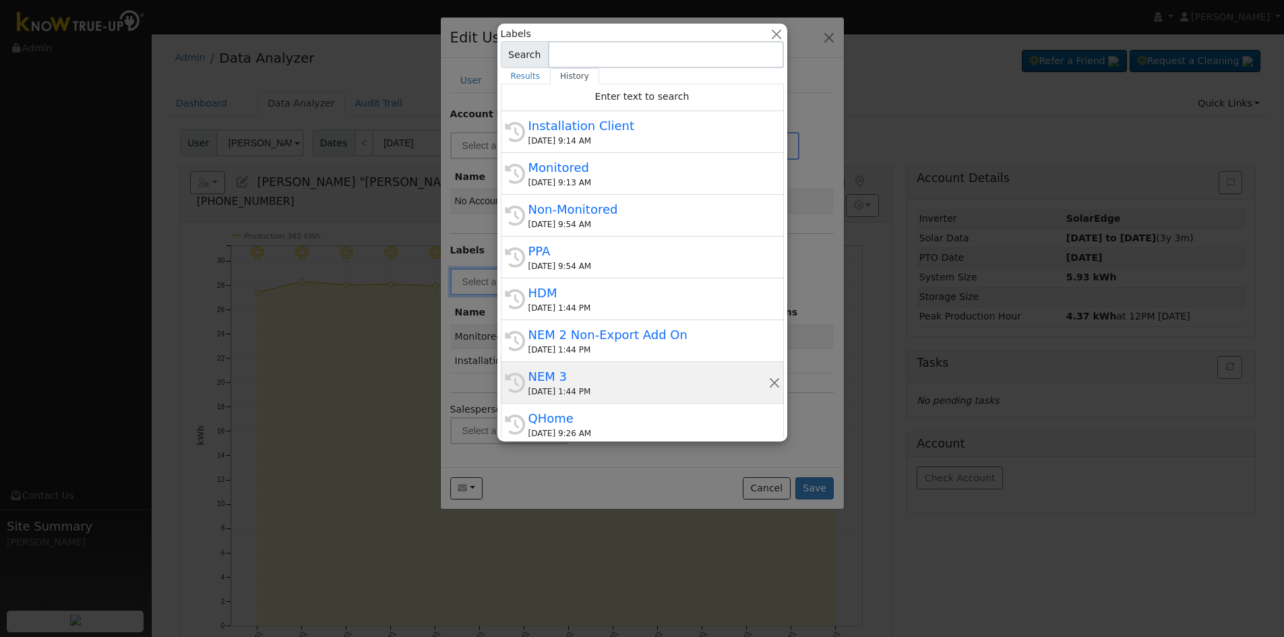
click at [589, 394] on div "09/12/2025 1:44 PM" at bounding box center [649, 392] width 240 height 12
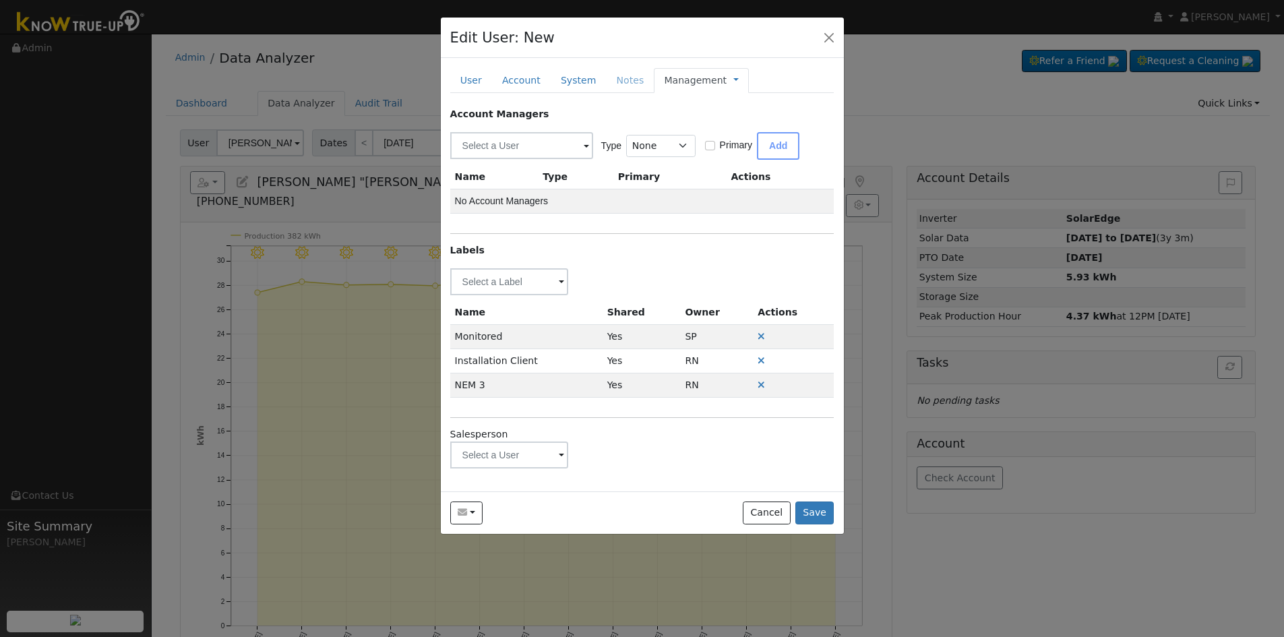
click at [560, 279] on span at bounding box center [561, 283] width 5 height 16
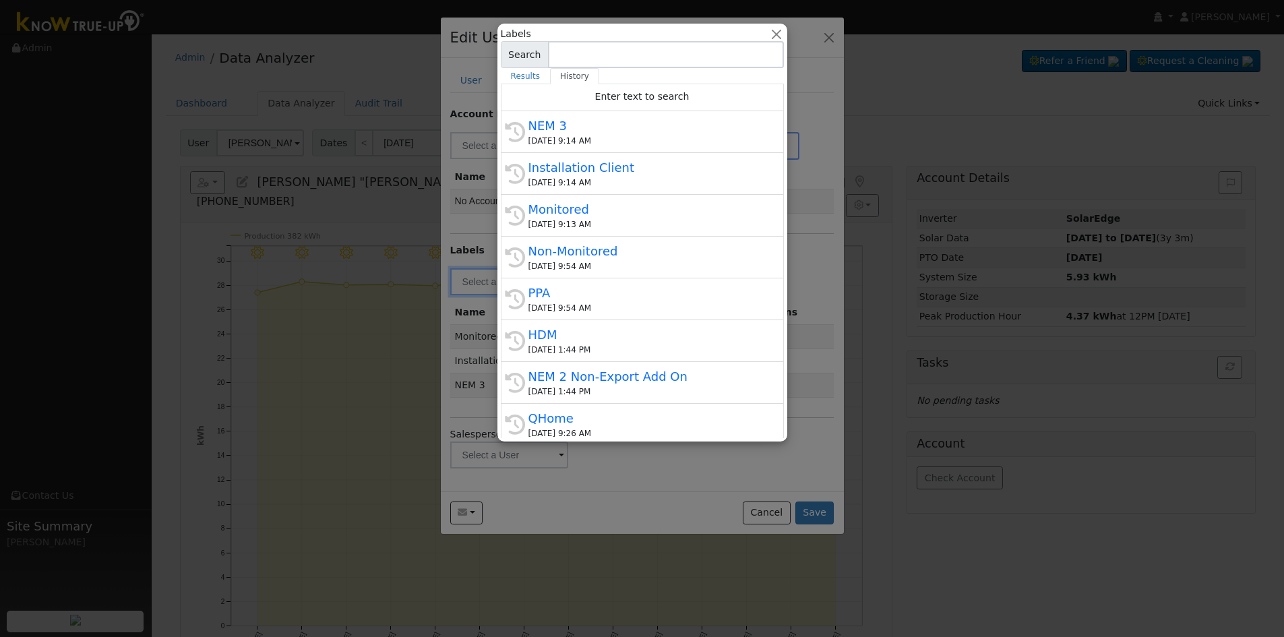
click at [811, 274] on div at bounding box center [642, 318] width 1284 height 637
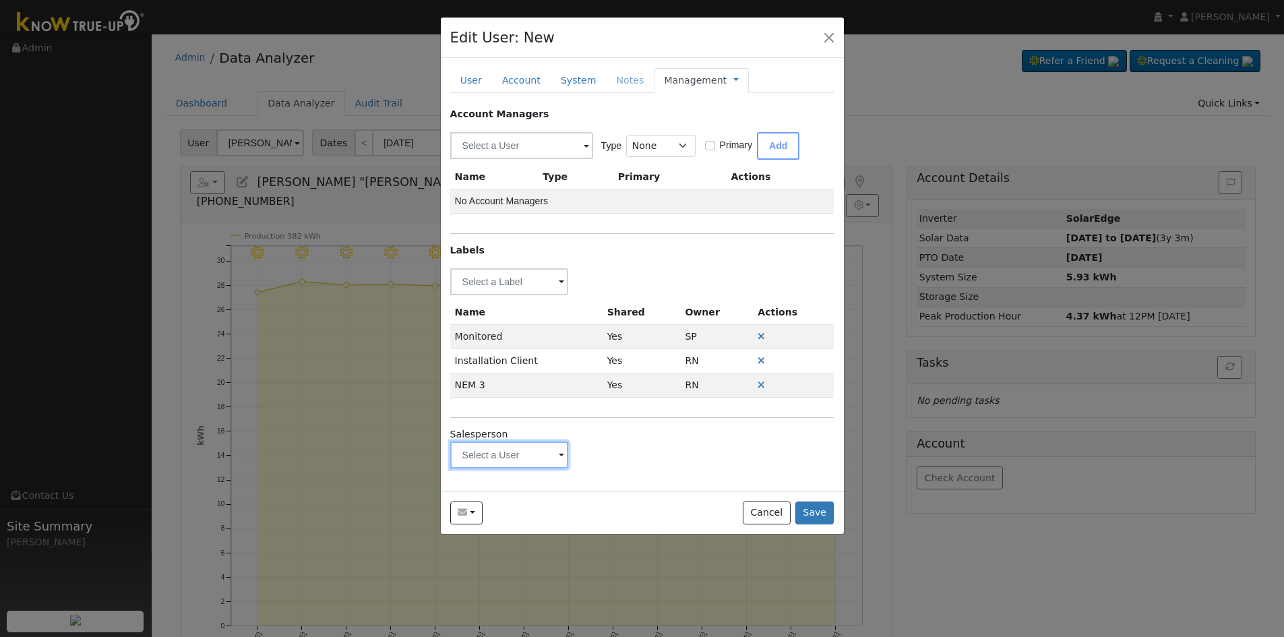
click at [521, 446] on input "text" at bounding box center [509, 455] width 119 height 27
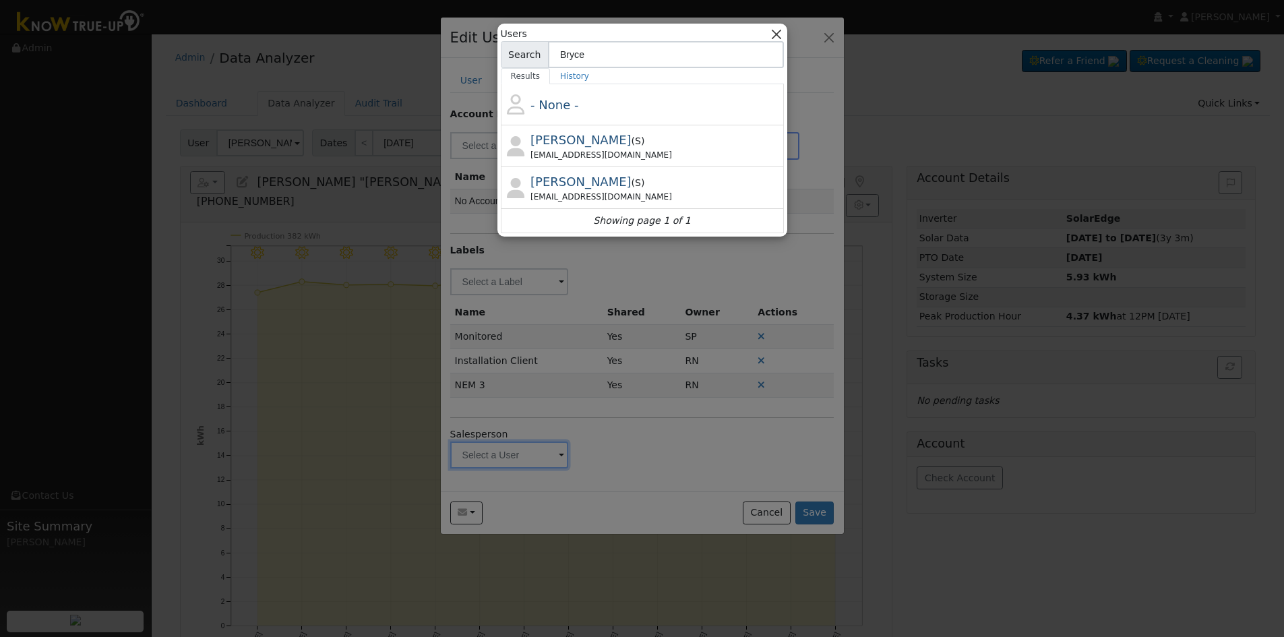
type input "Bryce"
click at [777, 36] on button "button" at bounding box center [776, 34] width 14 height 14
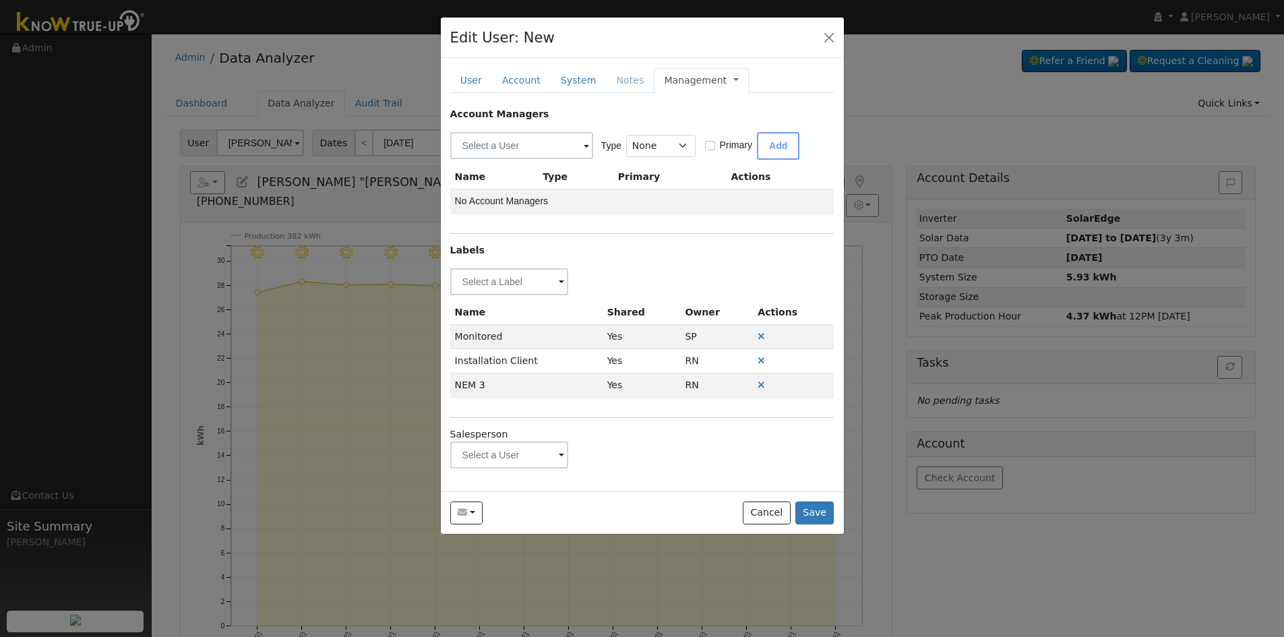
click at [727, 82] on span "Management Billing Timeline" at bounding box center [733, 80] width 12 height 11
click at [733, 78] on link at bounding box center [735, 80] width 5 height 14
click at [745, 117] on link "Billing" at bounding box center [781, 123] width 94 height 19
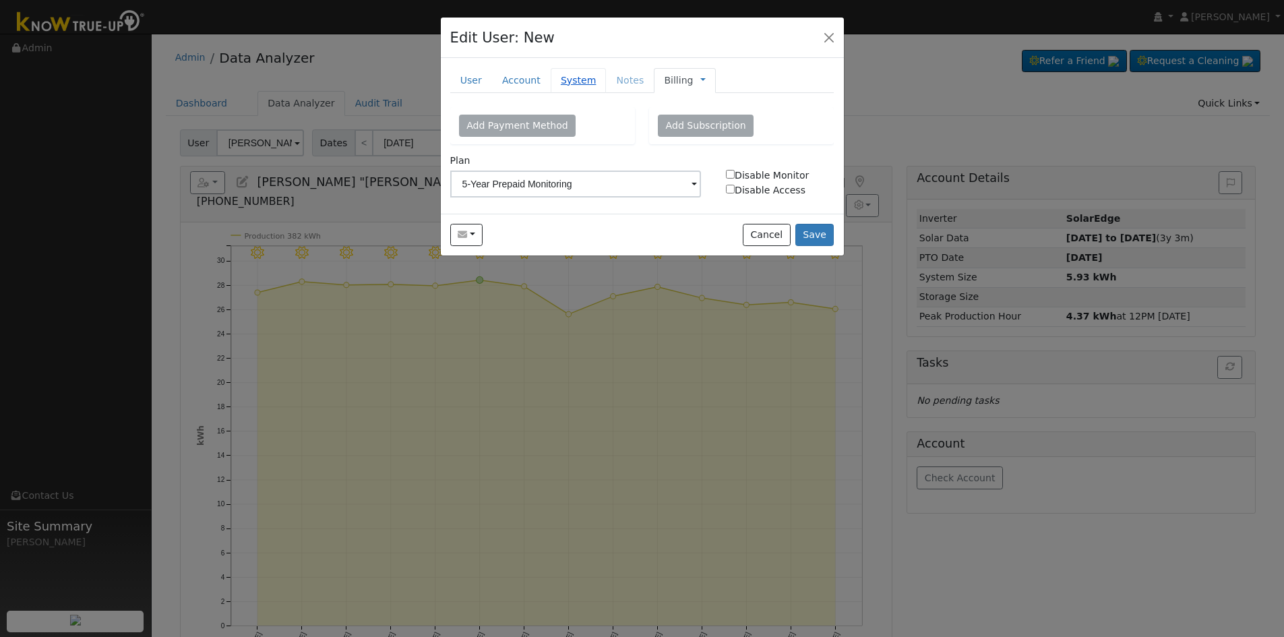
click at [581, 82] on link "System" at bounding box center [579, 80] width 56 height 25
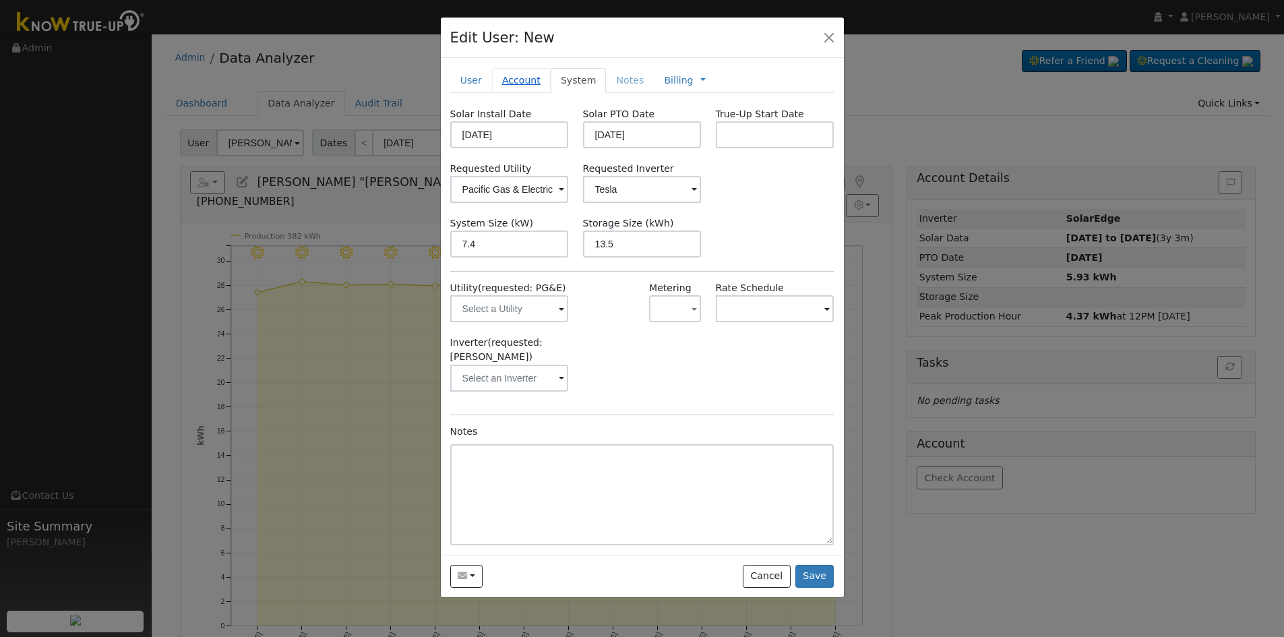
click at [518, 80] on link "Account" at bounding box center [521, 80] width 59 height 25
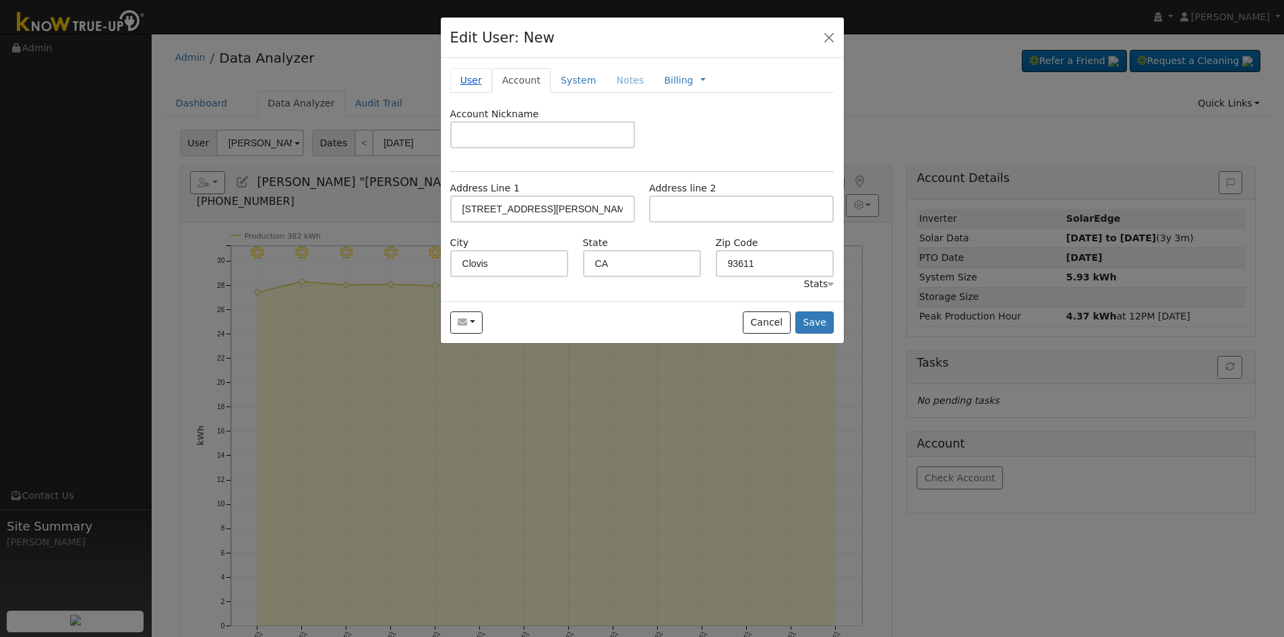
click at [466, 79] on link "User" at bounding box center [471, 80] width 42 height 25
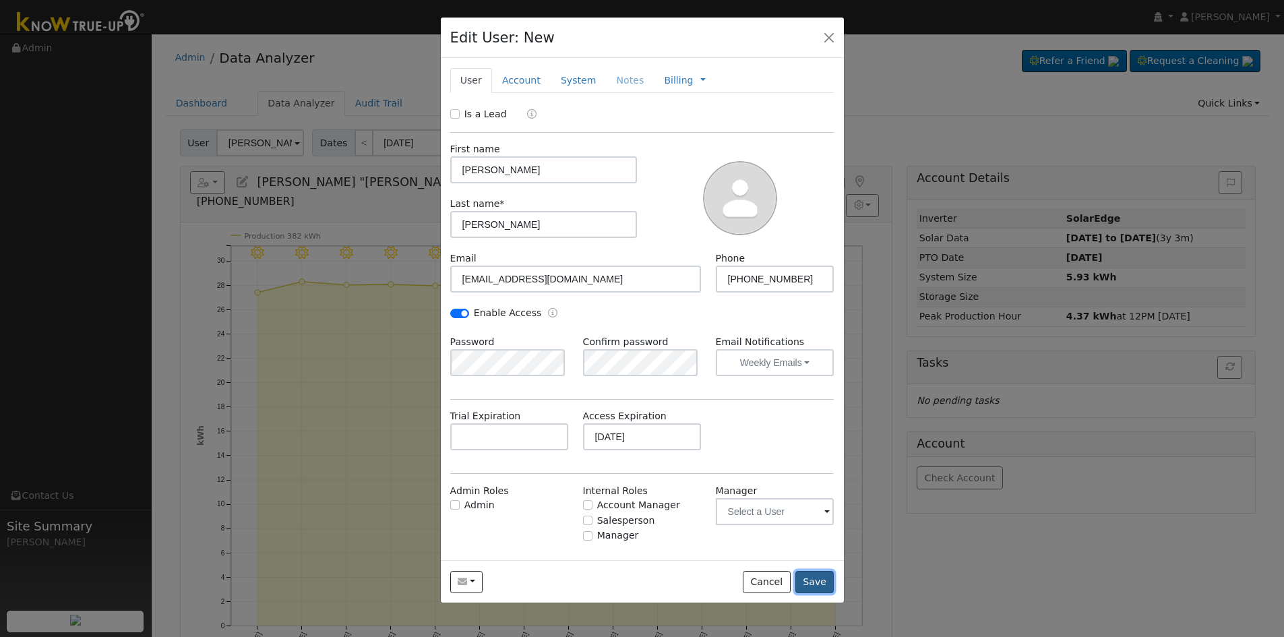
click at [815, 587] on button "Save" at bounding box center [814, 582] width 39 height 23
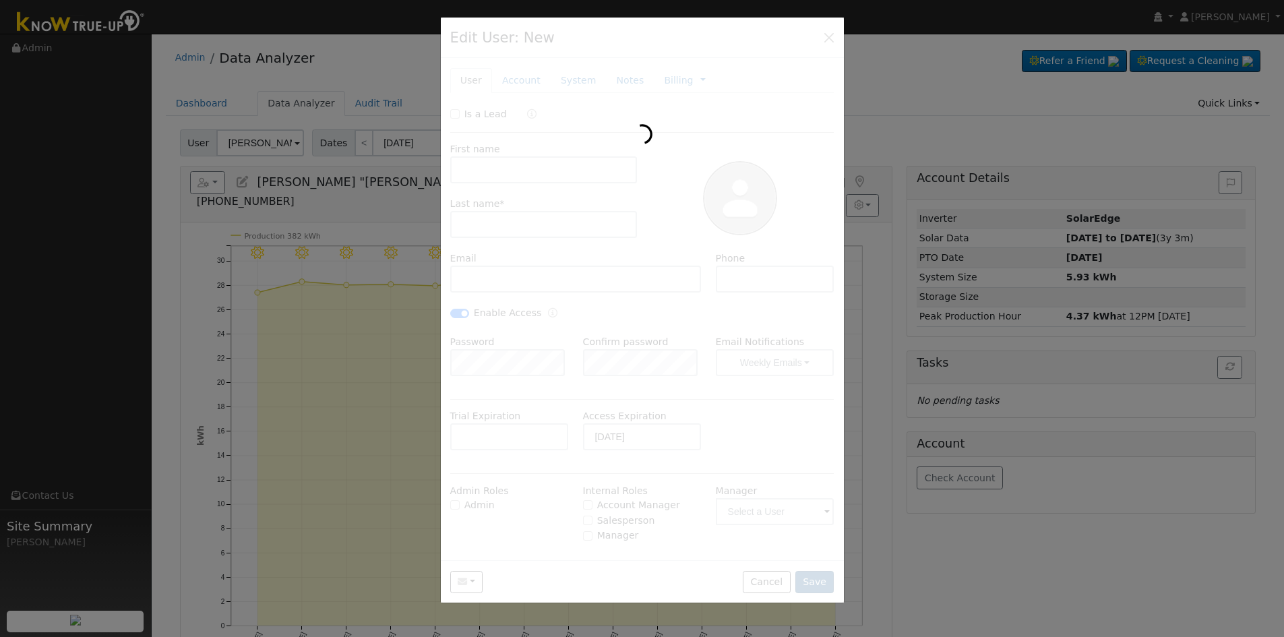
type input "John Lupo"
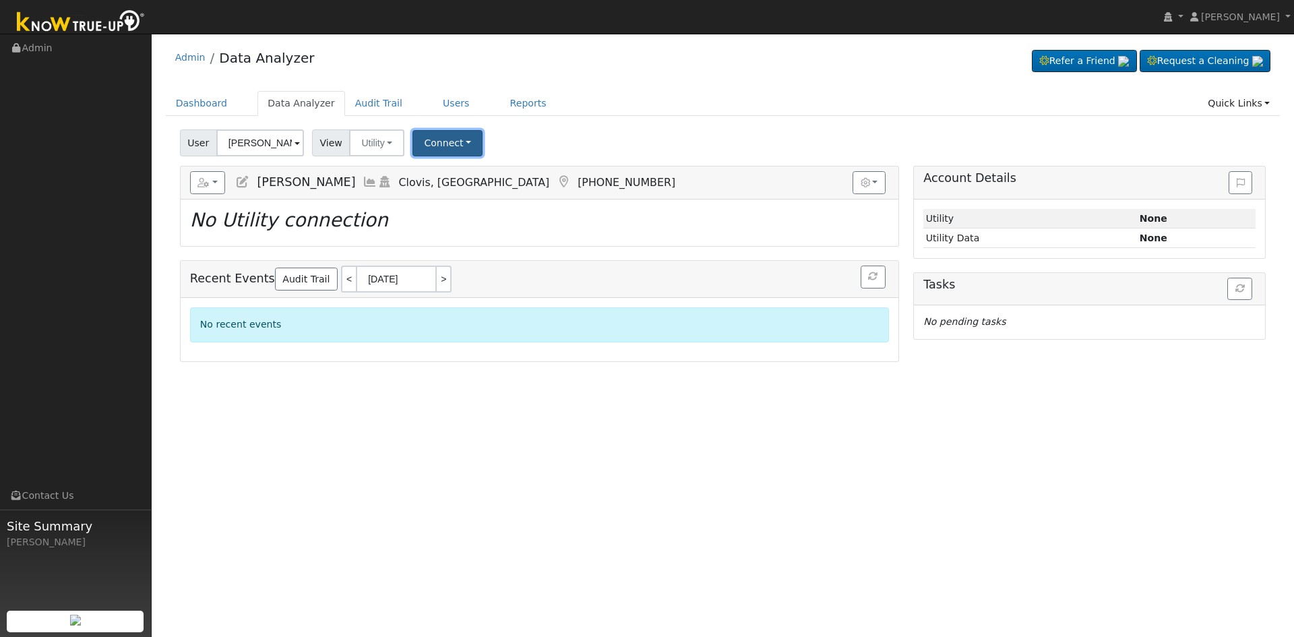
click at [453, 140] on button "Connect" at bounding box center [448, 143] width 70 height 26
click at [444, 174] on link "Select a Provider" at bounding box center [466, 172] width 105 height 19
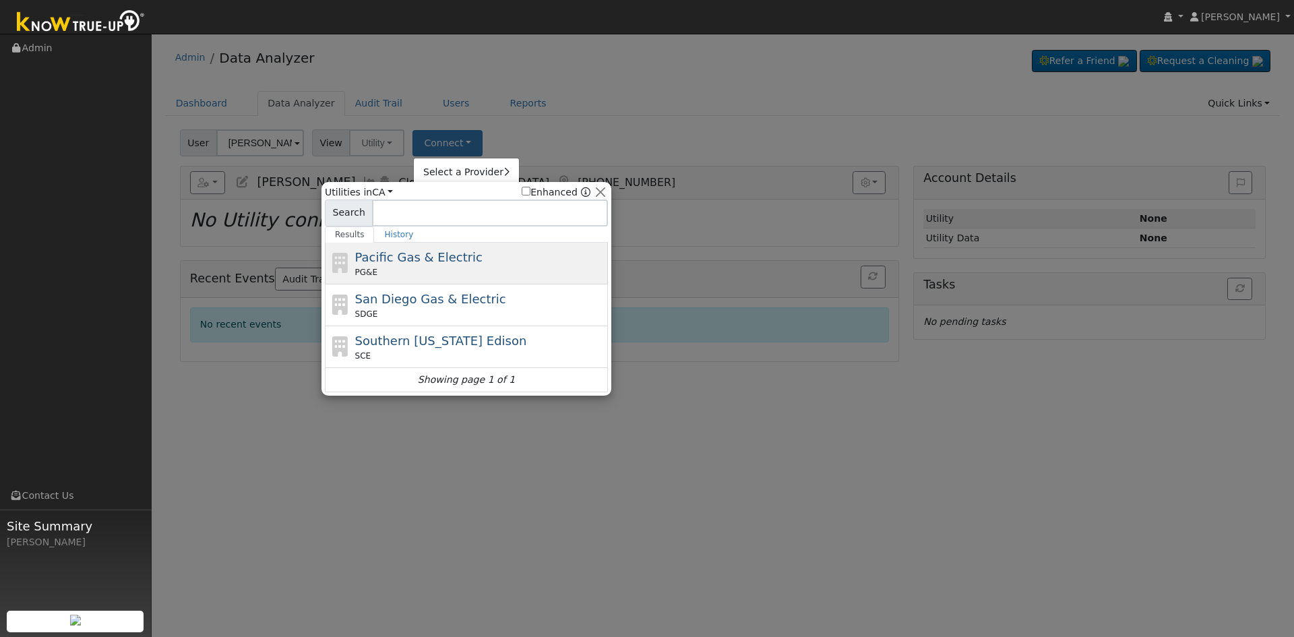
click at [425, 259] on span "Pacific Gas & Electric" at bounding box center [418, 257] width 127 height 14
